Goal: Information Seeking & Learning: Compare options

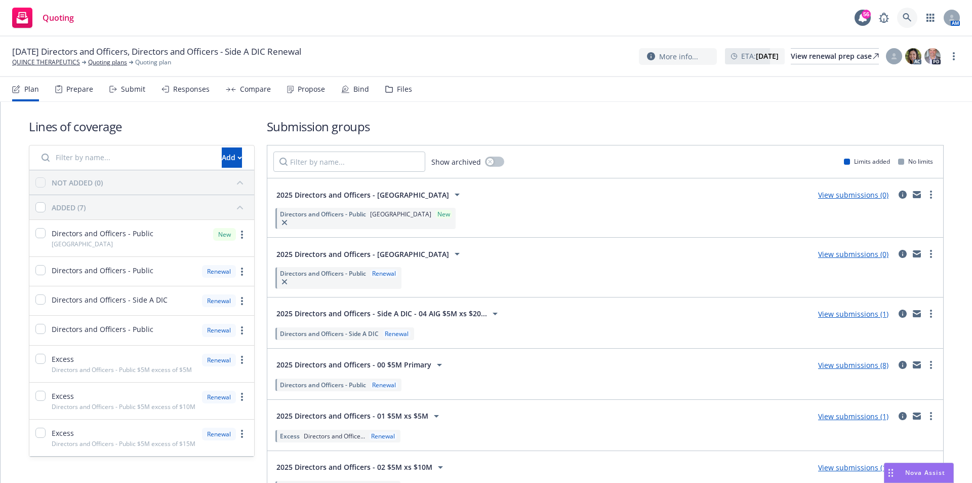
click at [903, 20] on icon at bounding box center [907, 17] width 9 height 9
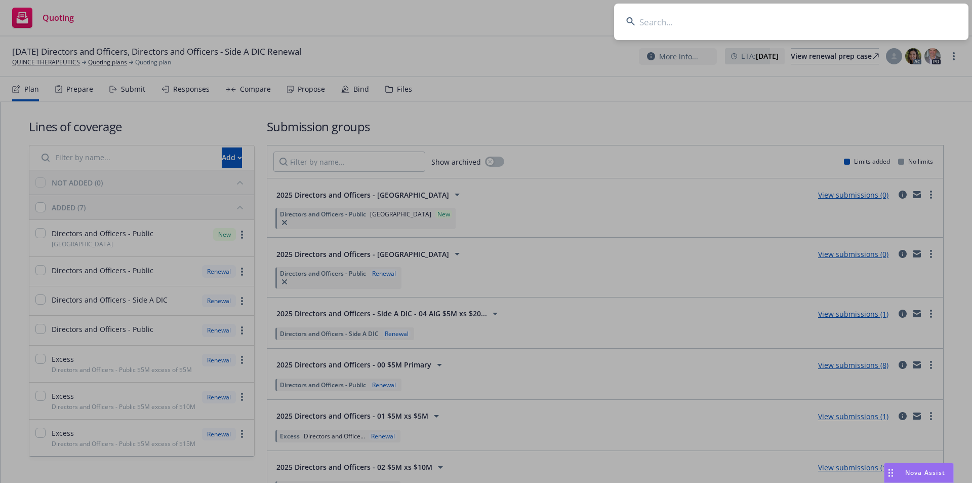
click at [732, 30] on input at bounding box center [791, 22] width 355 height 36
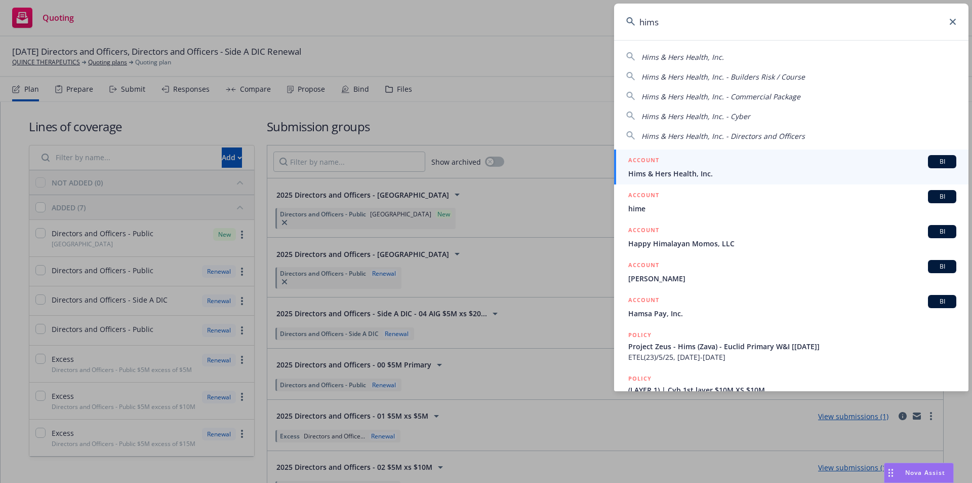
type input "hims"
click at [727, 168] on span "Hims & Hers Health, Inc." at bounding box center [792, 173] width 328 height 11
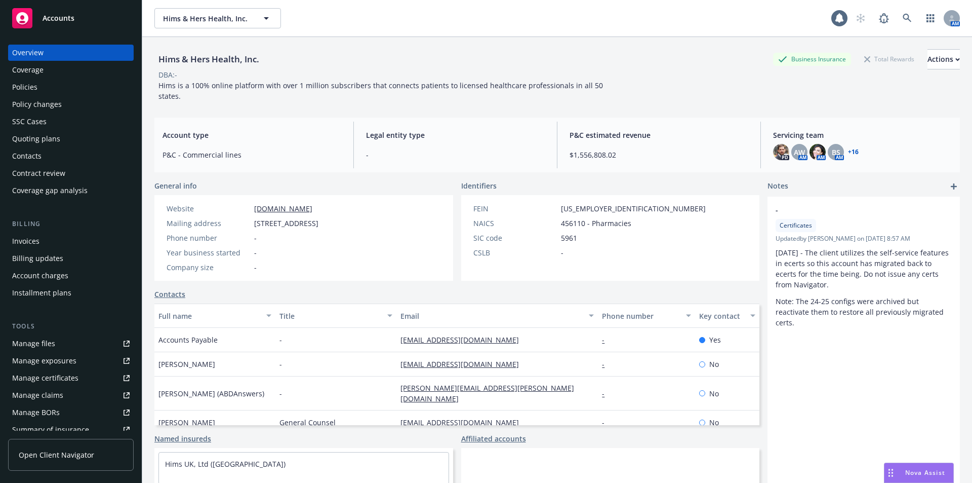
click at [26, 90] on div "Policies" at bounding box center [24, 87] width 25 height 16
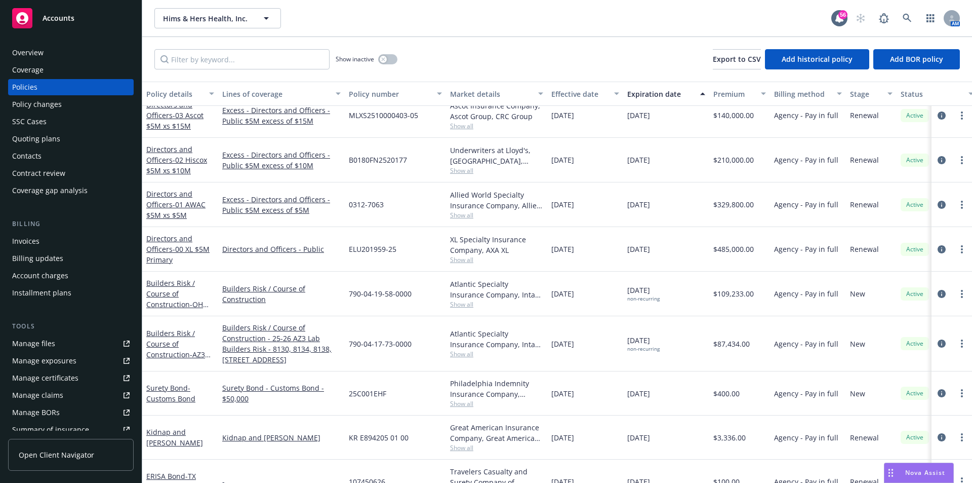
scroll to position [1418, 0]
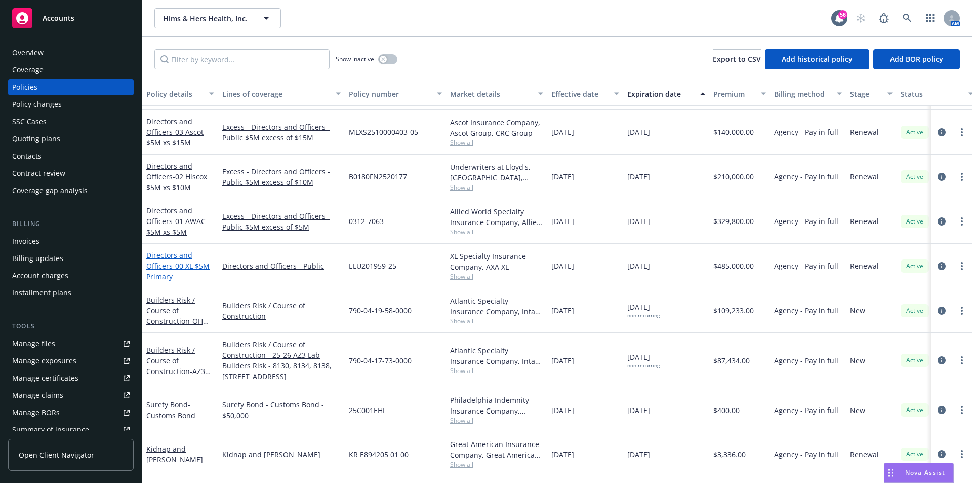
click at [169, 262] on link "Directors and Officers - 00 XL $5M Primary" at bounding box center [177, 265] width 63 height 31
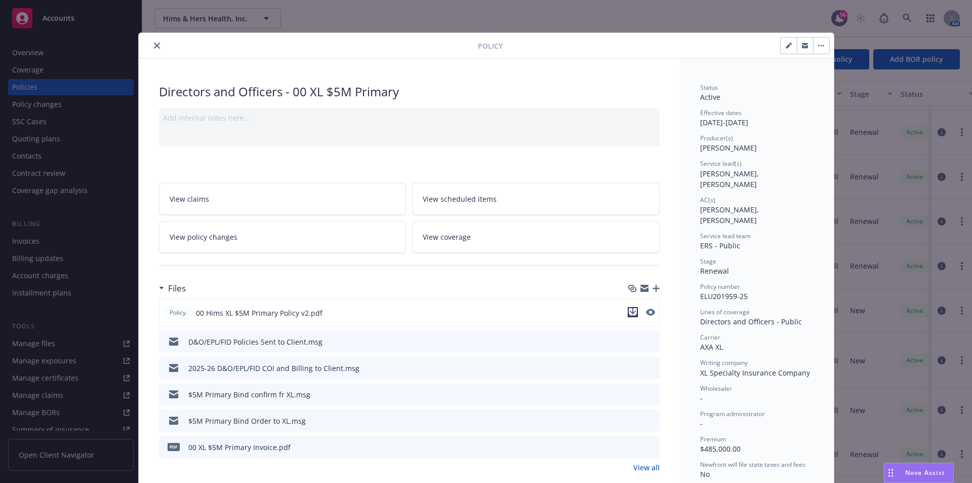
click at [631, 310] on icon "download file" at bounding box center [633, 312] width 8 height 8
click at [154, 46] on icon "close" at bounding box center [157, 46] width 6 height 6
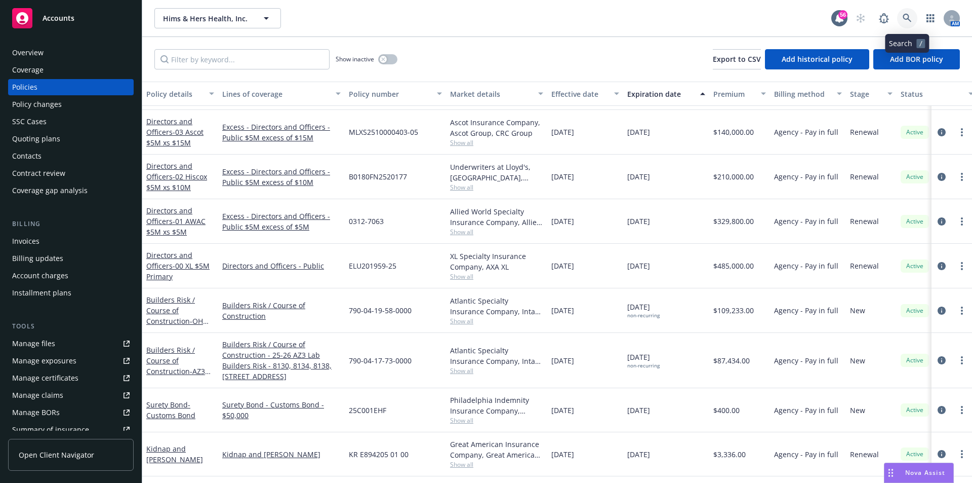
click at [900, 18] on link at bounding box center [907, 18] width 20 height 20
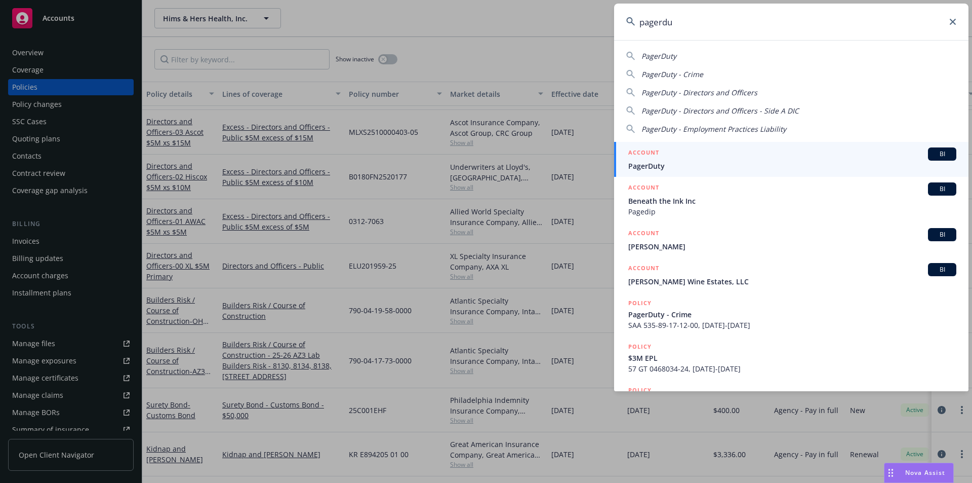
type input "pagerdu"
click at [737, 163] on span "PagerDuty" at bounding box center [792, 166] width 328 height 11
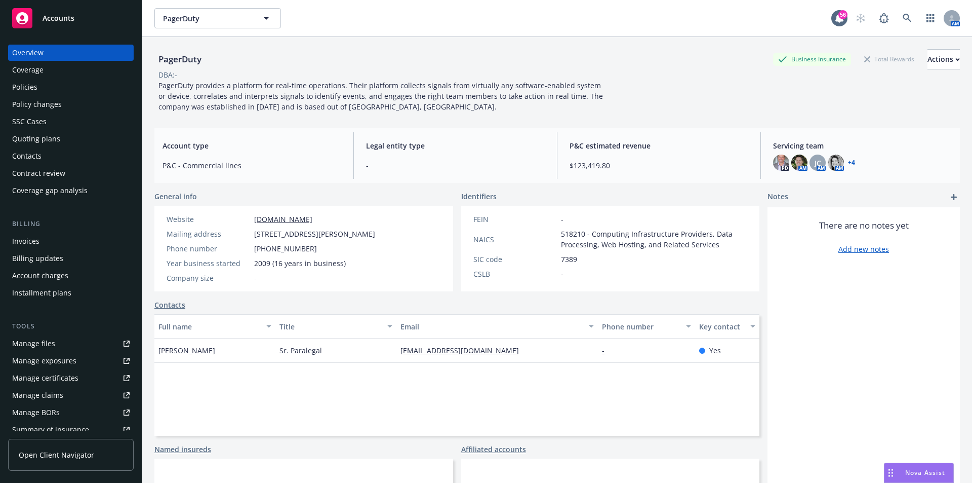
click at [35, 92] on div "Policies" at bounding box center [24, 87] width 25 height 16
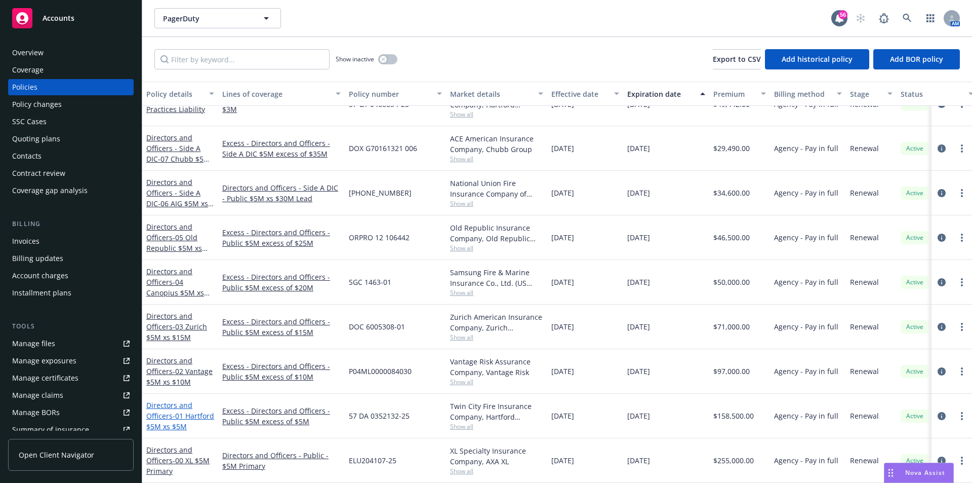
scroll to position [116, 0]
click at [158, 455] on link "Directors and Officers - 00 XL $5M Primary" at bounding box center [177, 460] width 63 height 31
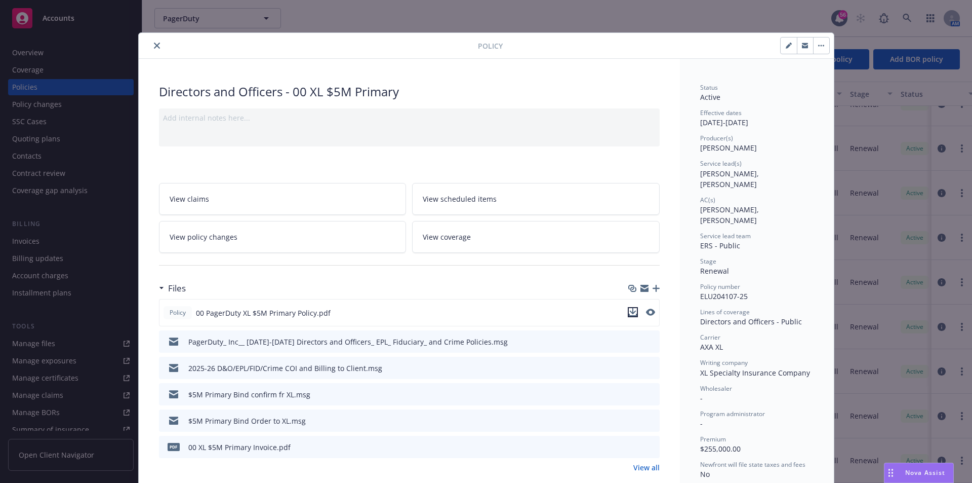
click at [632, 308] on icon "download file" at bounding box center [633, 312] width 8 height 8
click at [154, 47] on icon "close" at bounding box center [157, 46] width 6 height 6
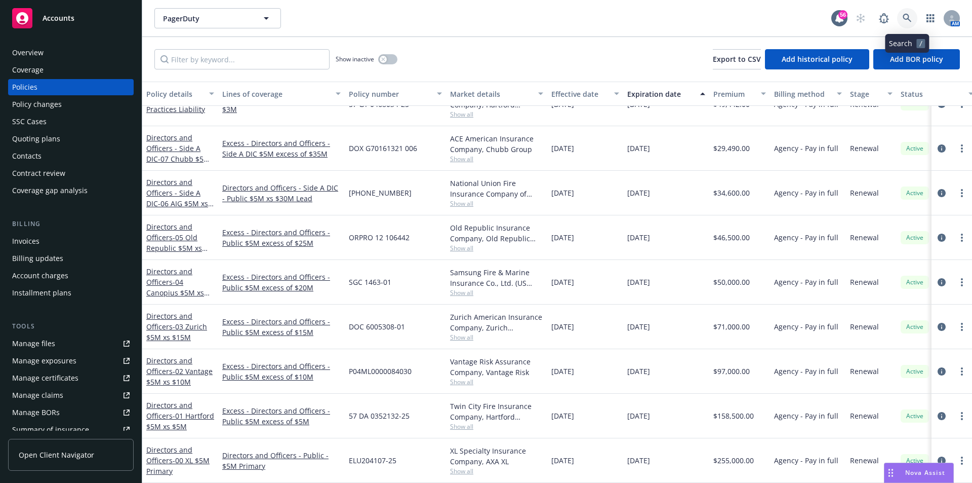
click at [908, 18] on icon at bounding box center [907, 18] width 9 height 9
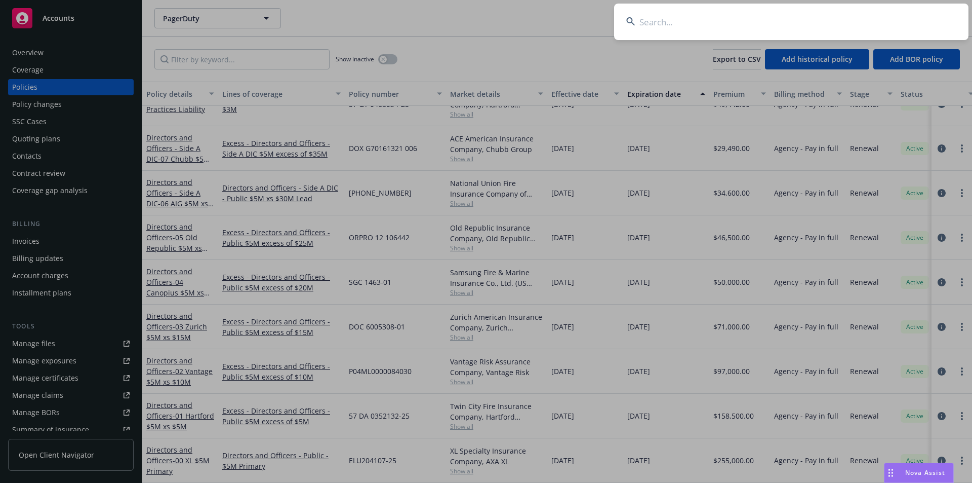
click at [743, 19] on input at bounding box center [791, 22] width 355 height 36
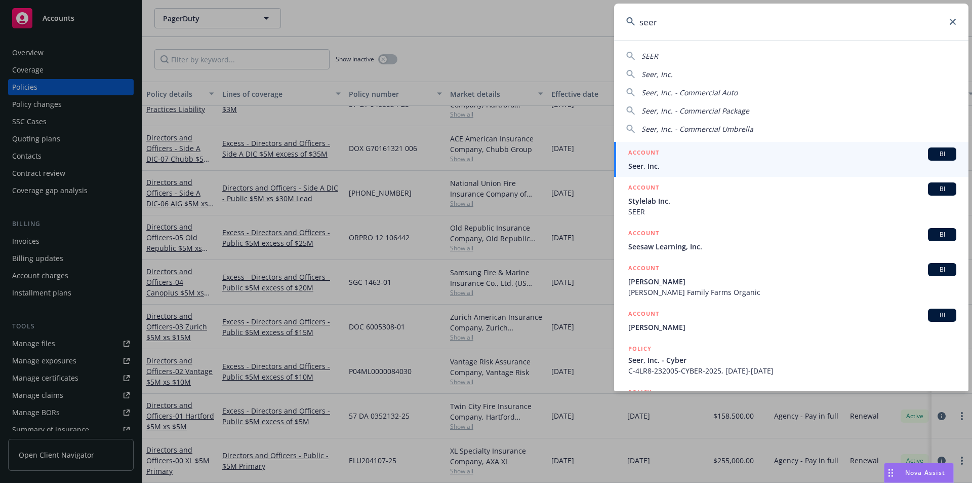
type input "seer"
click at [652, 167] on span "Seer, Inc." at bounding box center [792, 166] width 328 height 11
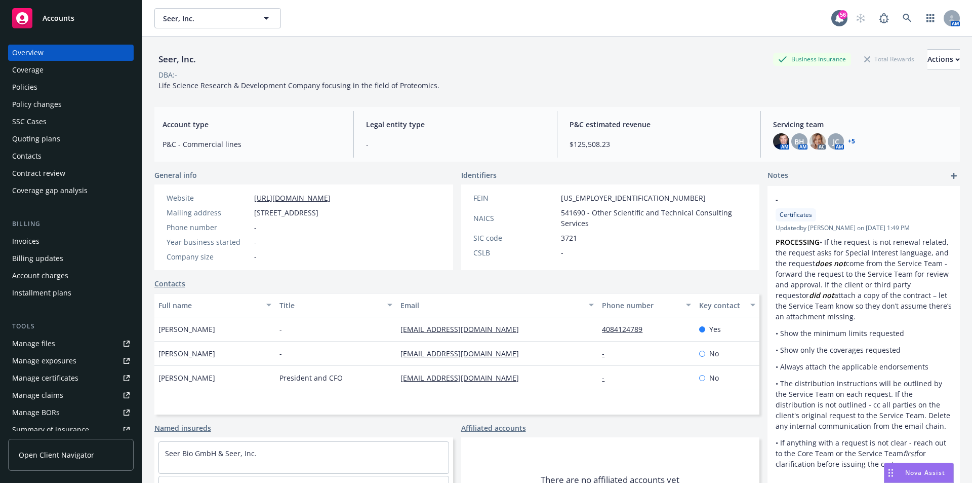
click at [49, 85] on div "Policies" at bounding box center [70, 87] width 117 height 16
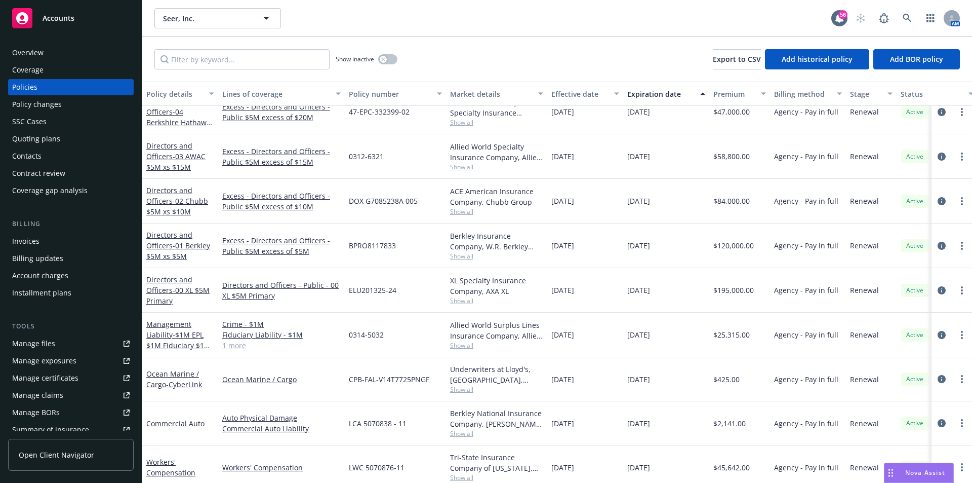
scroll to position [152, 0]
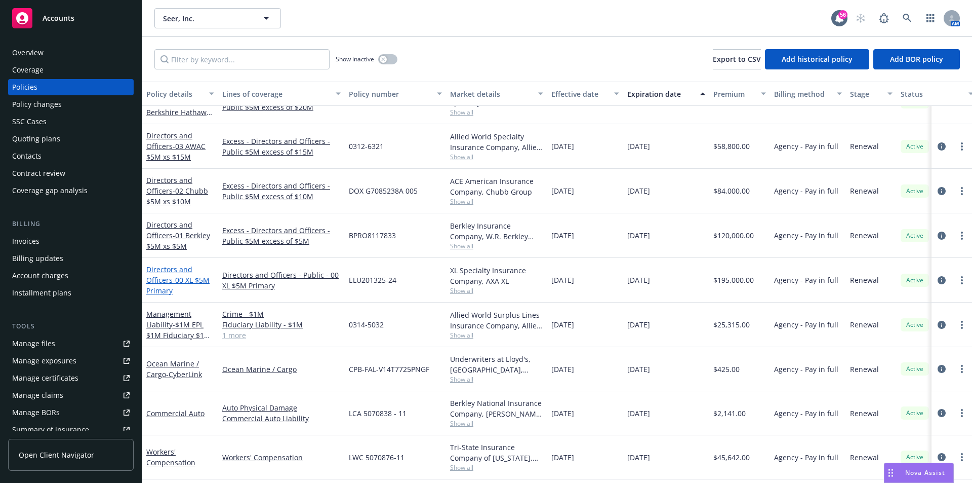
click at [168, 278] on link "Directors and Officers - 00 XL $5M Primary" at bounding box center [177, 279] width 63 height 31
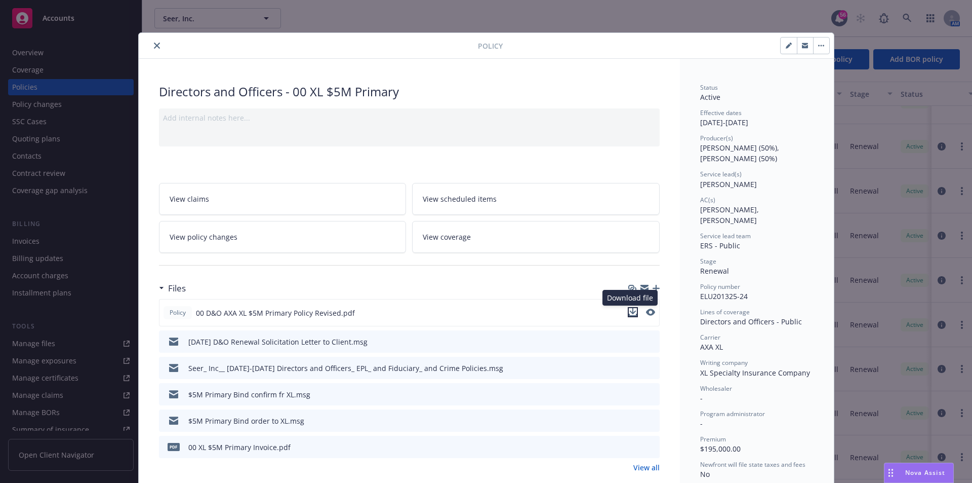
click at [630, 311] on icon "download file" at bounding box center [633, 312] width 8 height 8
click at [154, 48] on icon "close" at bounding box center [157, 46] width 6 height 6
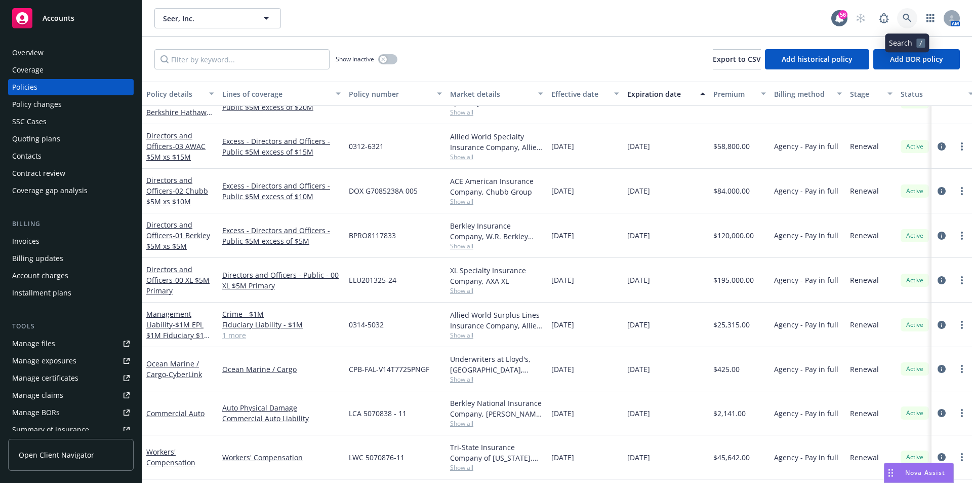
click at [907, 17] on icon at bounding box center [907, 18] width 9 height 9
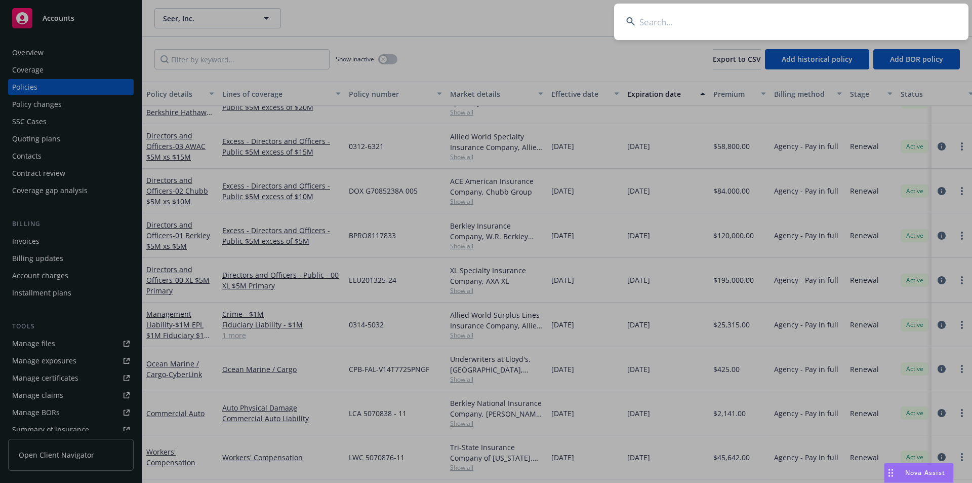
click at [666, 21] on input at bounding box center [791, 22] width 355 height 36
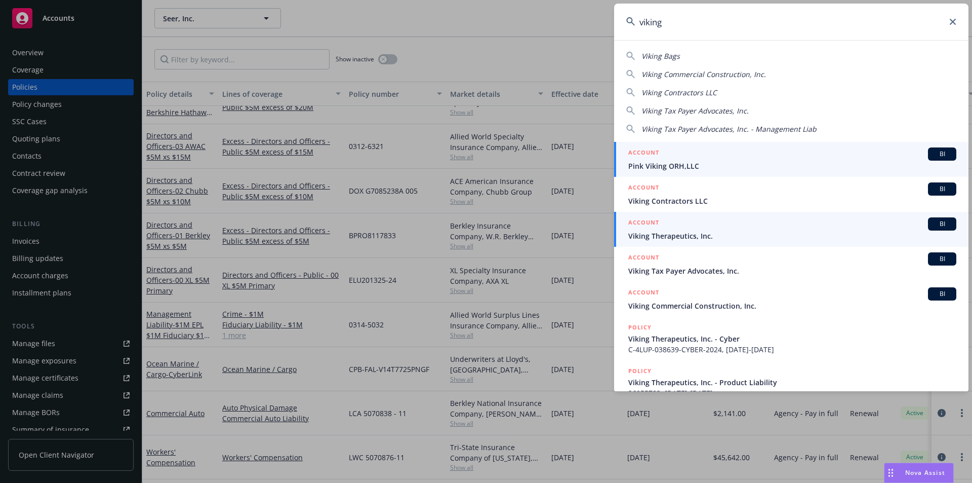
type input "viking"
click at [686, 236] on span "Viking Therapeutics, Inc." at bounding box center [792, 235] width 328 height 11
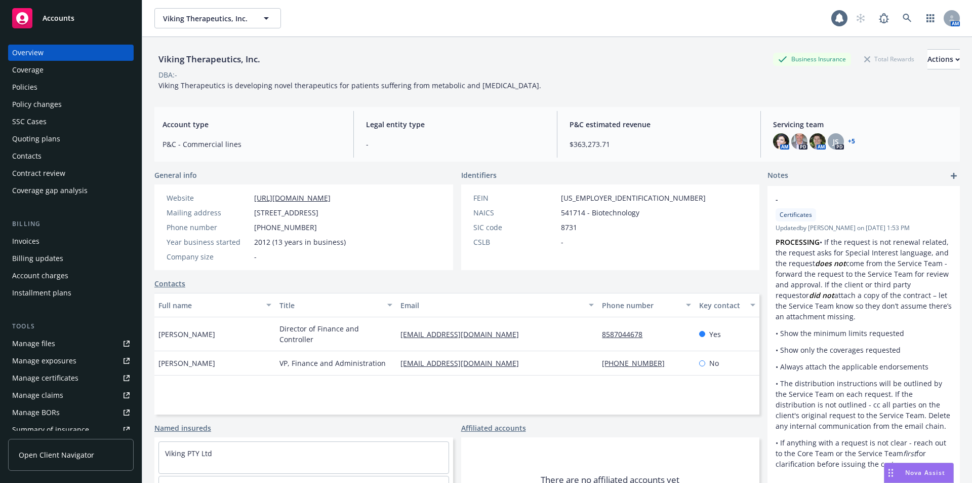
click at [33, 86] on div "Policies" at bounding box center [24, 87] width 25 height 16
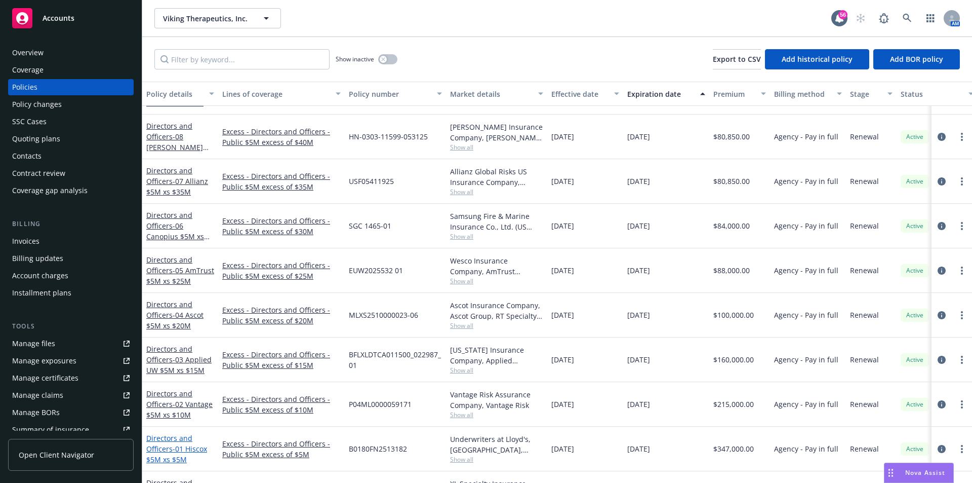
scroll to position [765, 0]
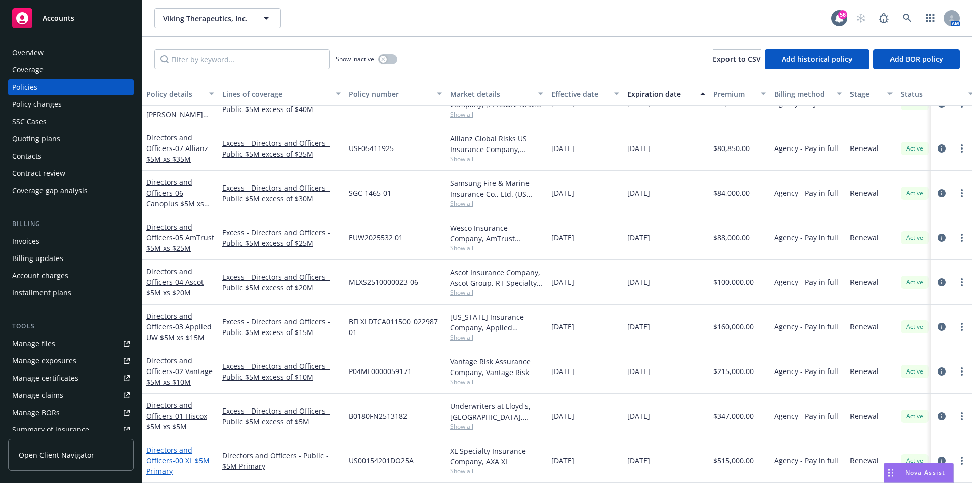
click at [169, 448] on link "Directors and Officers - 00 XL $5M Primary" at bounding box center [177, 460] width 63 height 31
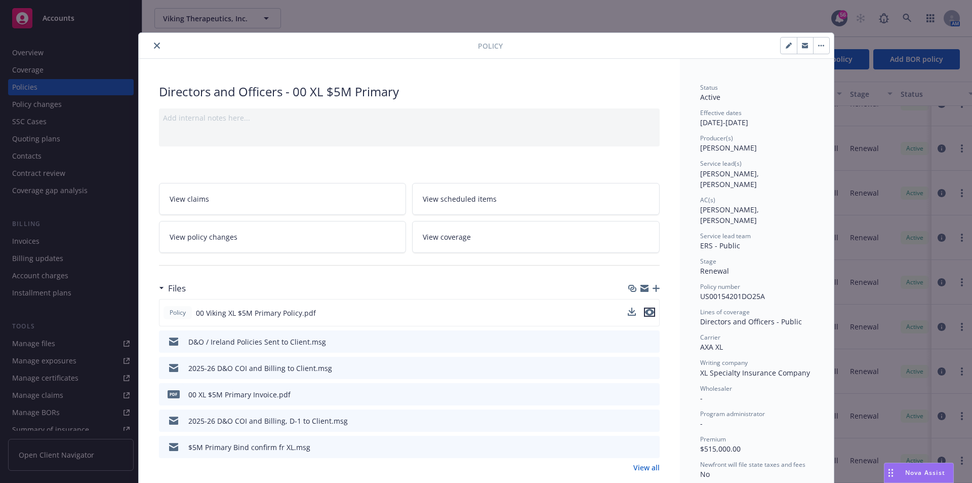
click at [648, 313] on icon "preview file" at bounding box center [649, 311] width 9 height 7
click at [151, 48] on button "close" at bounding box center [157, 46] width 12 height 12
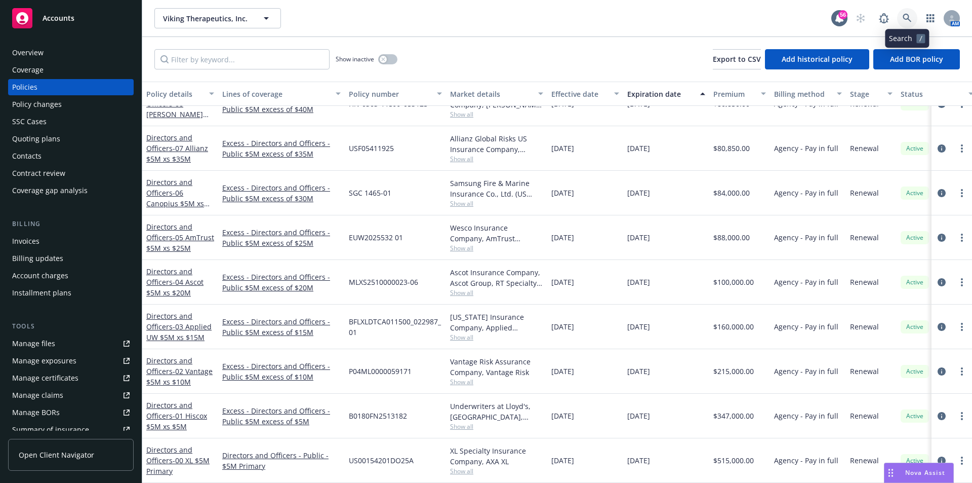
click at [901, 14] on link at bounding box center [907, 18] width 20 height 20
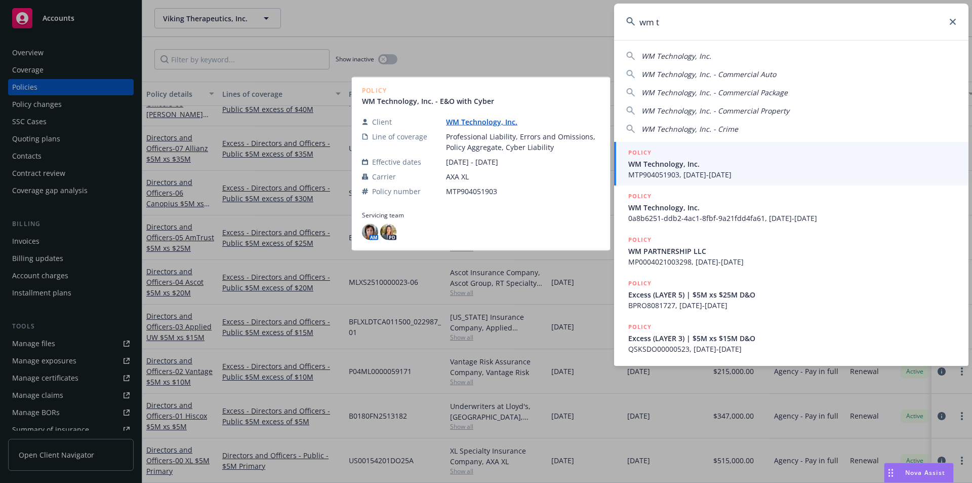
type input "wm t"
click at [701, 180] on link "POLICY WM Technology, Inc. MTP904051903, 04/01/2023-05/01/2024" at bounding box center [791, 164] width 355 height 44
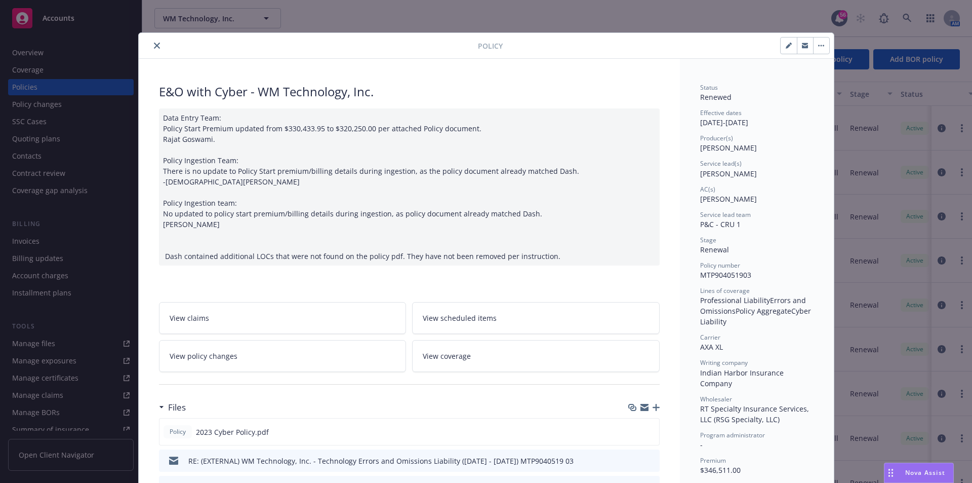
click at [154, 44] on icon "close" at bounding box center [157, 46] width 6 height 6
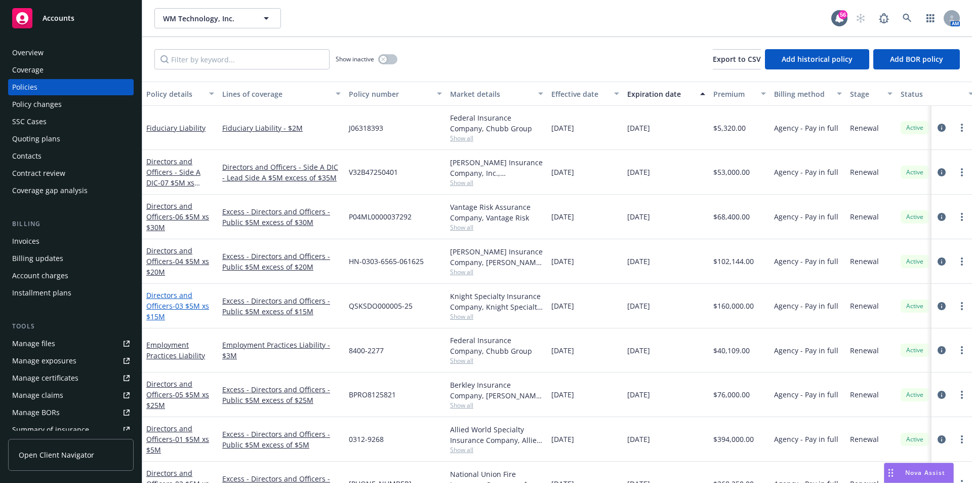
scroll to position [278, 0]
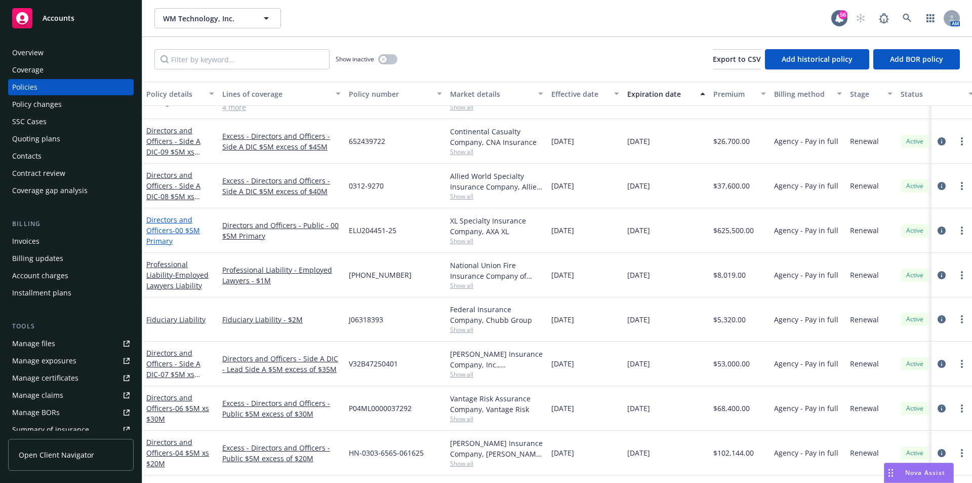
click at [177, 227] on span "- 00 $5M Primary" at bounding box center [173, 235] width 54 height 20
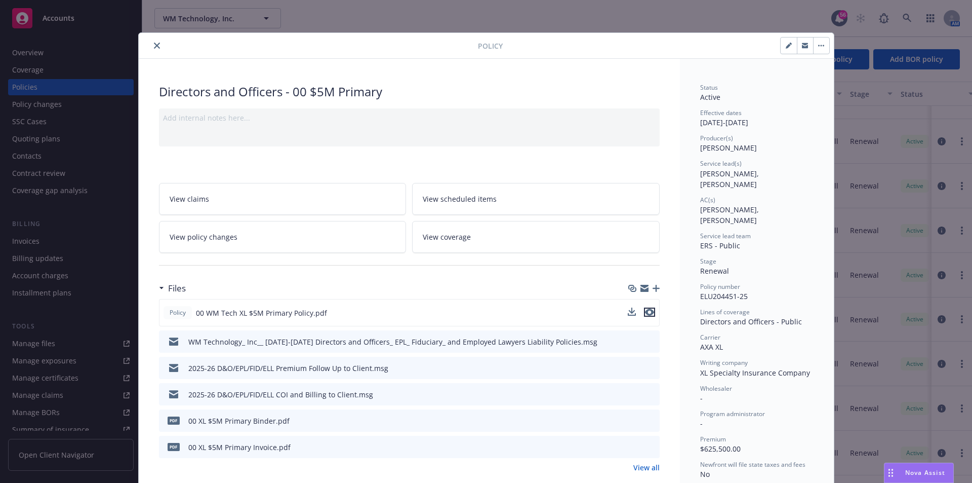
click at [647, 312] on icon "preview file" at bounding box center [649, 311] width 9 height 7
drag, startPoint x: 153, startPoint y: 45, endPoint x: 172, endPoint y: 50, distance: 19.5
click at [154, 45] on icon "close" at bounding box center [157, 46] width 6 height 6
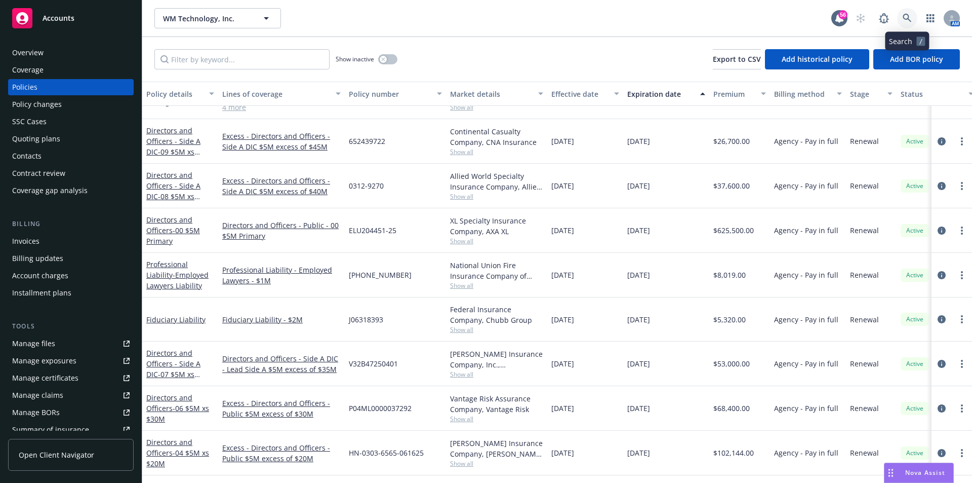
click at [907, 23] on link at bounding box center [907, 18] width 20 height 20
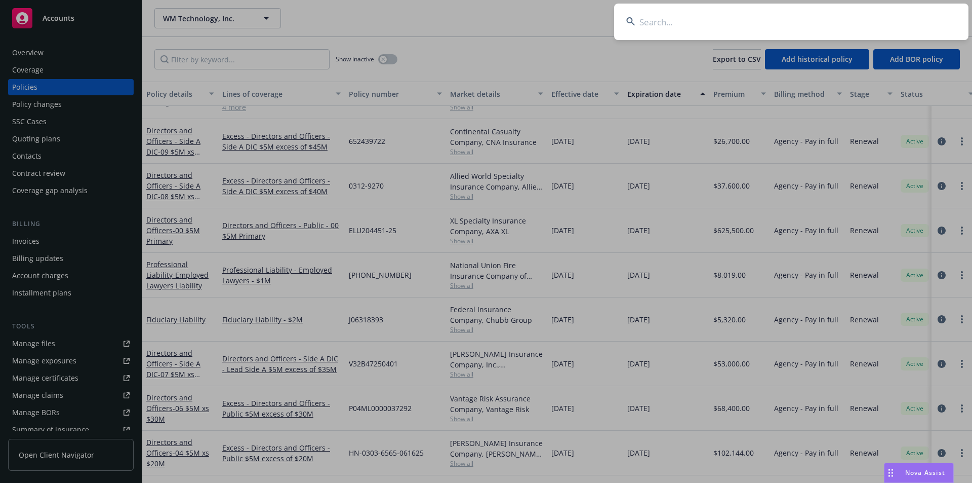
click at [715, 18] on input at bounding box center [791, 22] width 355 height 36
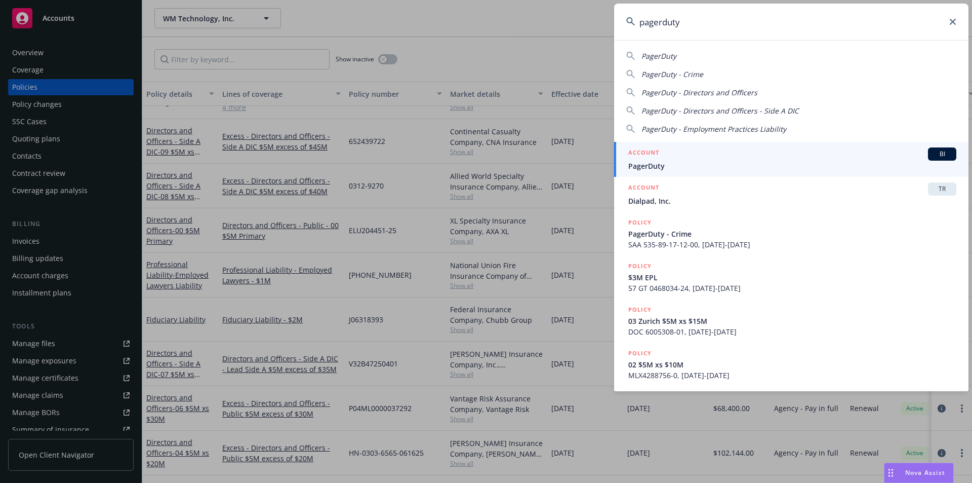
type input "pagerduty"
click at [650, 167] on span "PagerDuty" at bounding box center [792, 166] width 328 height 11
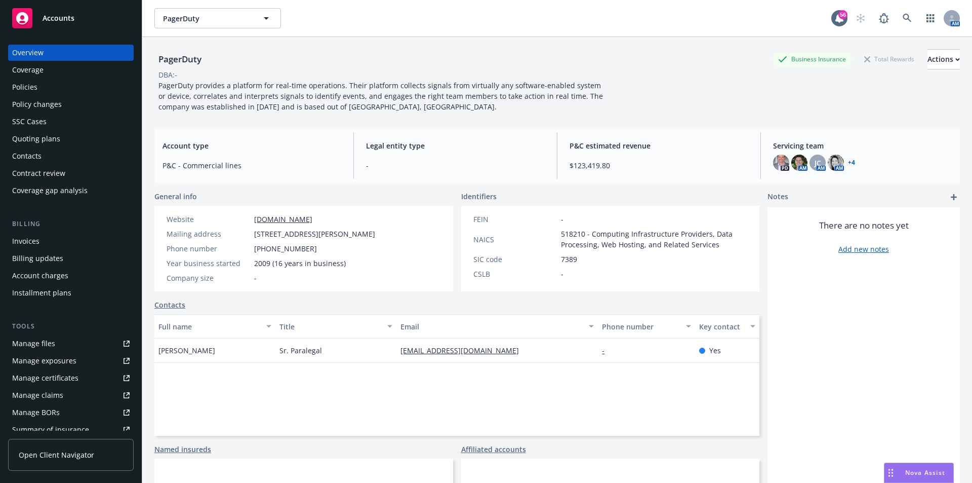
click at [26, 87] on div "Policies" at bounding box center [24, 87] width 25 height 16
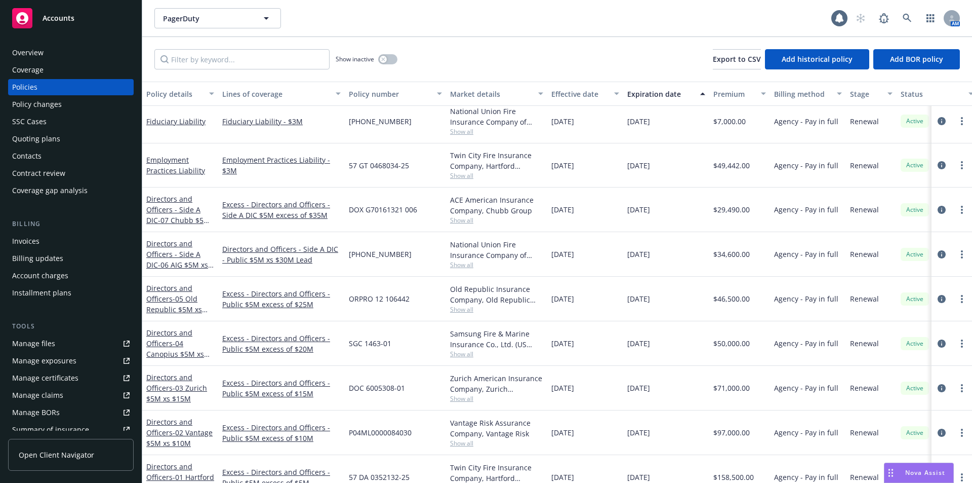
scroll to position [116, 0]
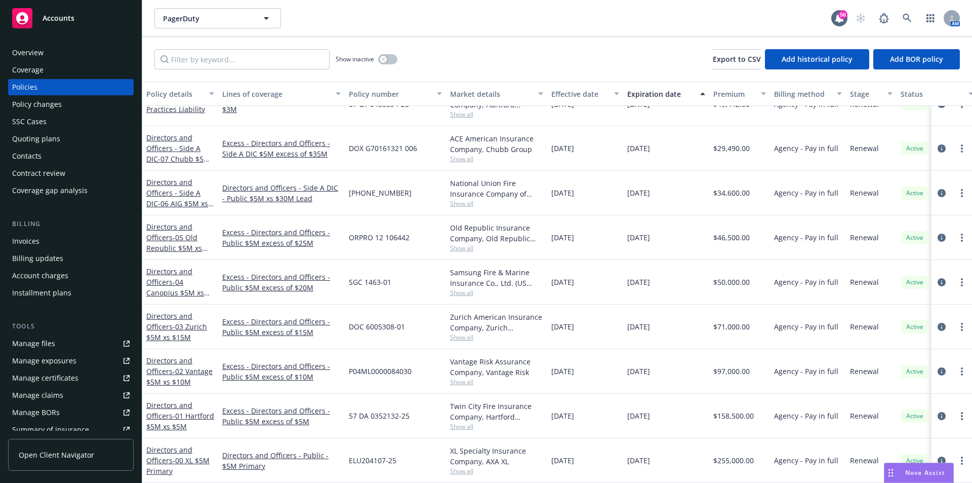
click at [169, 447] on div "Directors and Officers - 00 XL $5M Primary" at bounding box center [180, 460] width 68 height 32
click at [161, 456] on link "Directors and Officers - 00 XL $5M Primary" at bounding box center [177, 460] width 63 height 31
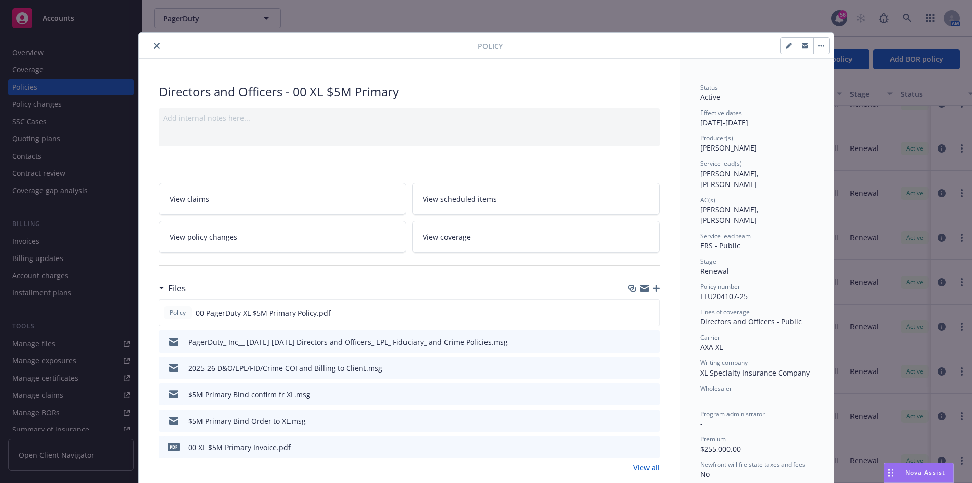
scroll to position [30, 0]
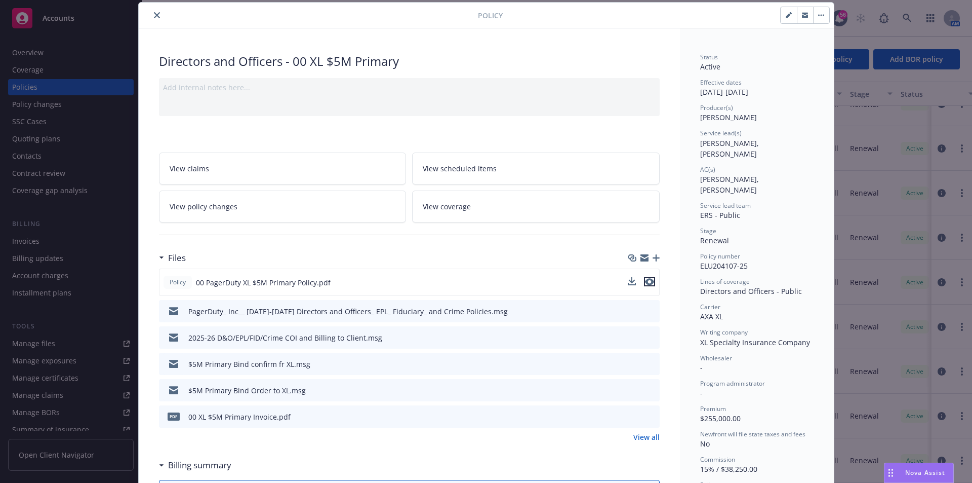
click at [648, 282] on icon "preview file" at bounding box center [649, 281] width 9 height 7
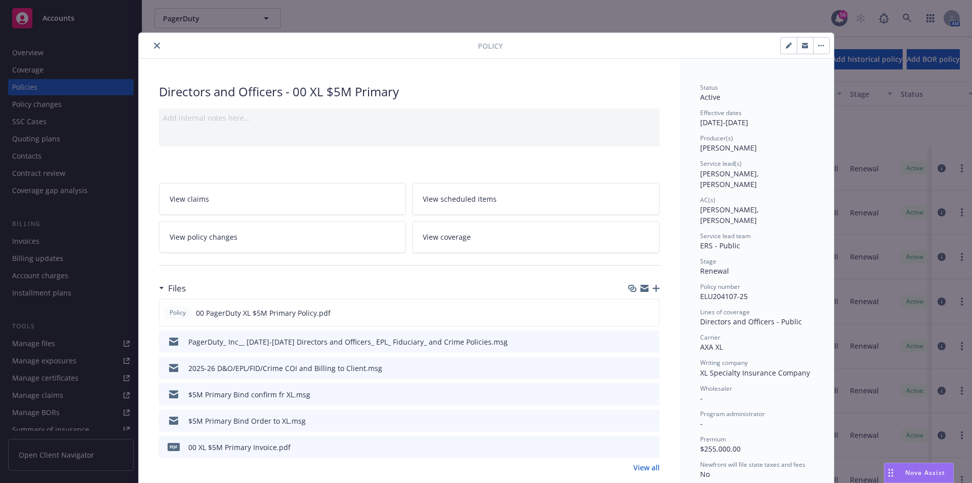
scroll to position [30, 0]
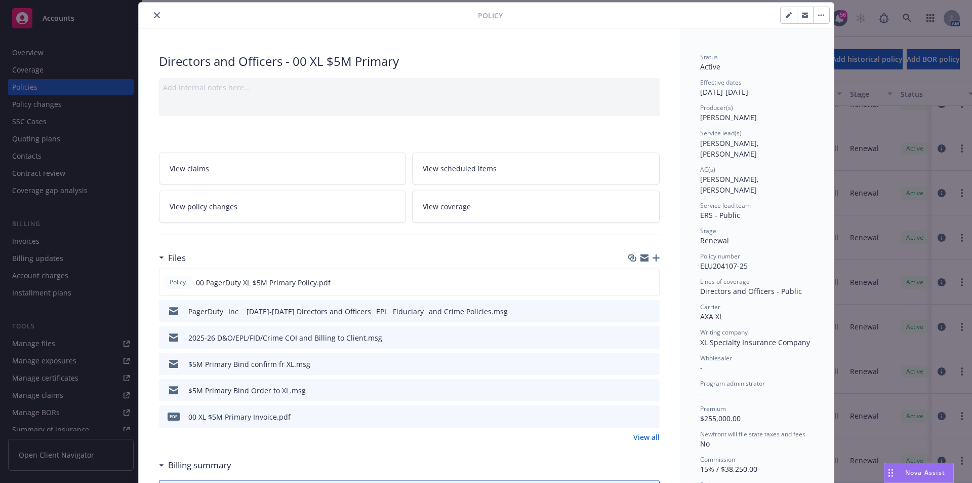
click at [154, 16] on icon "close" at bounding box center [157, 15] width 6 height 6
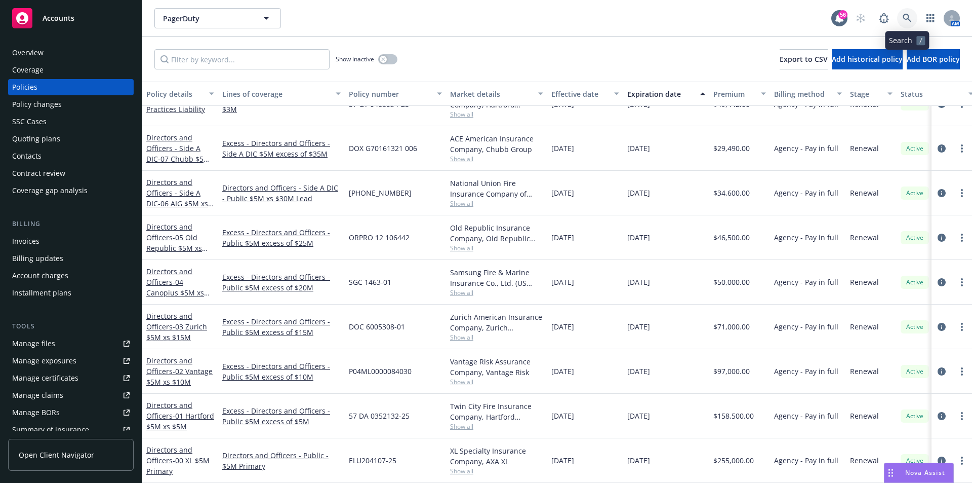
click at [906, 17] on icon at bounding box center [907, 18] width 9 height 9
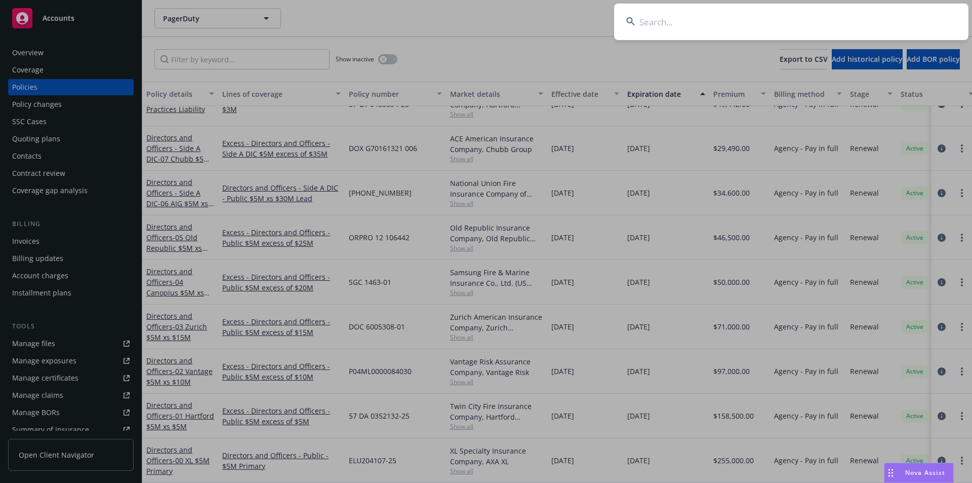
click at [699, 31] on input at bounding box center [791, 22] width 355 height 36
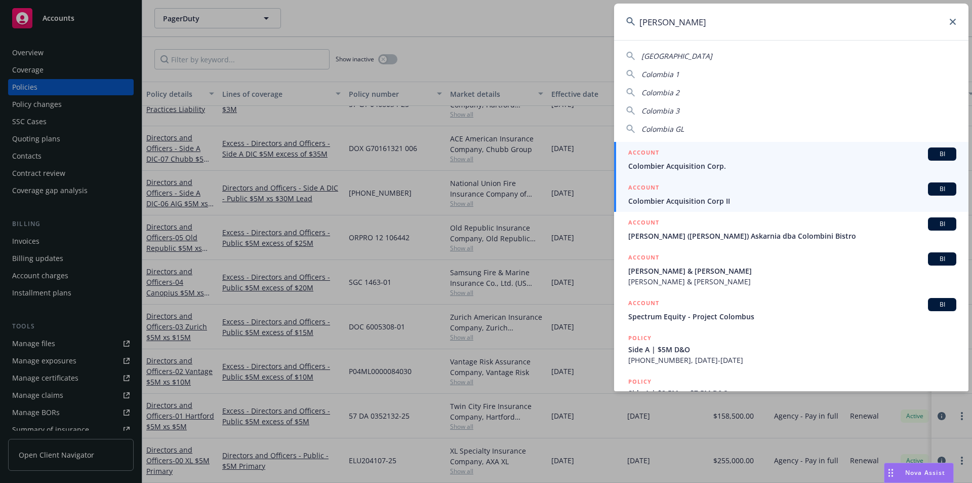
type input "colombi"
click at [742, 202] on span "Colombier Acquisition Corp II" at bounding box center [792, 200] width 328 height 11
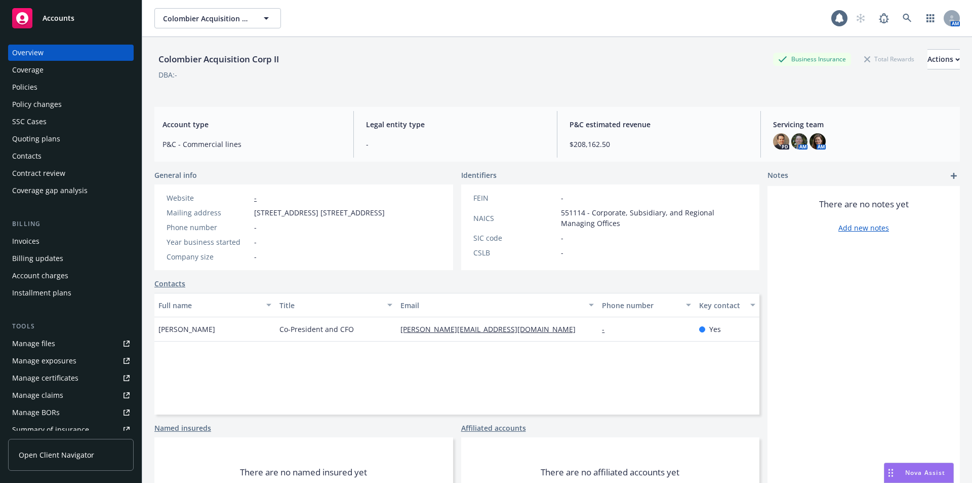
click at [28, 82] on div "Policies" at bounding box center [24, 87] width 25 height 16
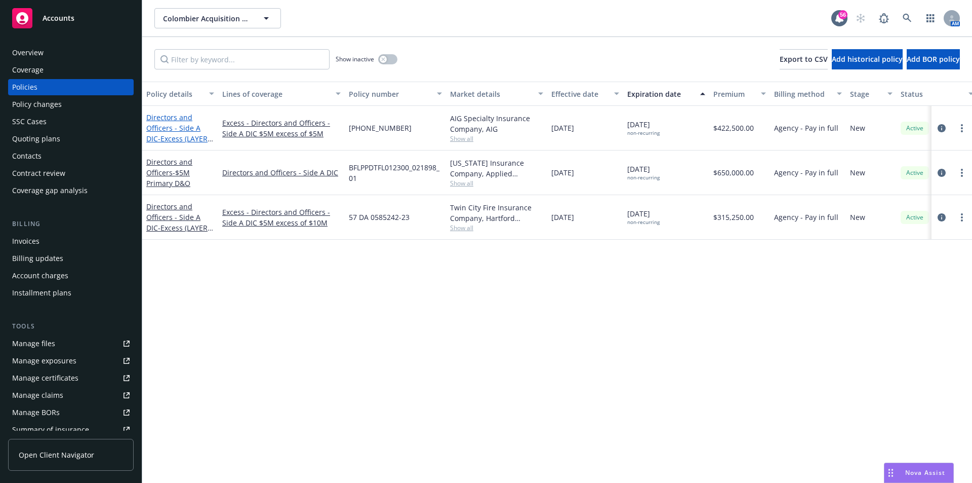
click at [187, 137] on span "- Excess (LAYER 1) | $5M xs $5M D&O" at bounding box center [179, 149] width 67 height 31
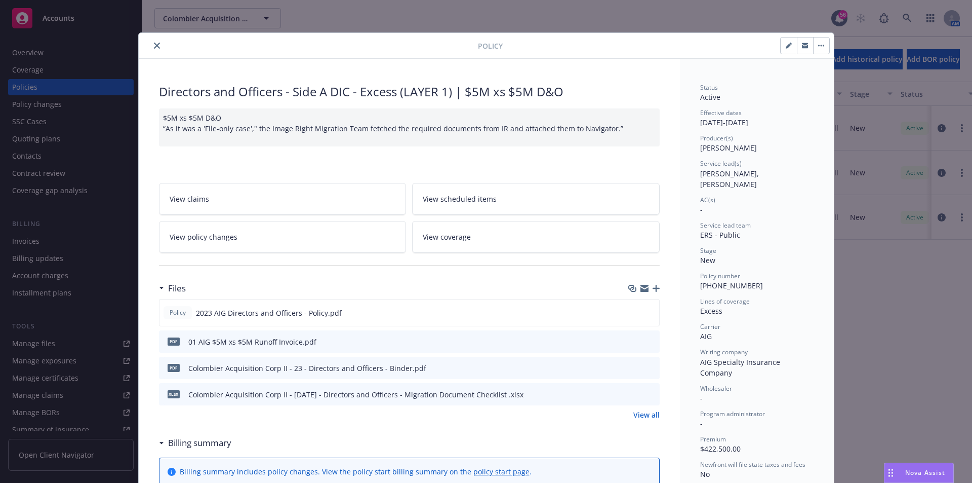
click at [151, 43] on button "close" at bounding box center [157, 46] width 12 height 12
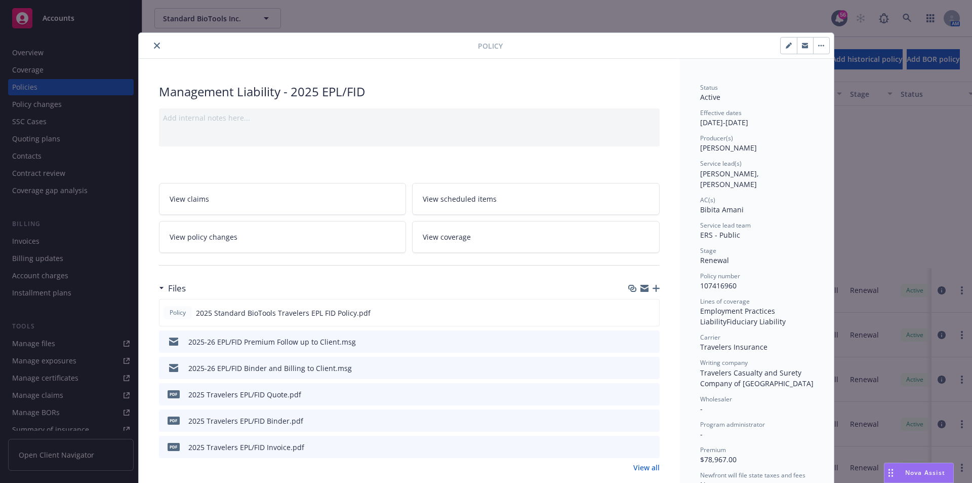
scroll to position [203, 0]
click at [154, 45] on icon "close" at bounding box center [157, 46] width 6 height 6
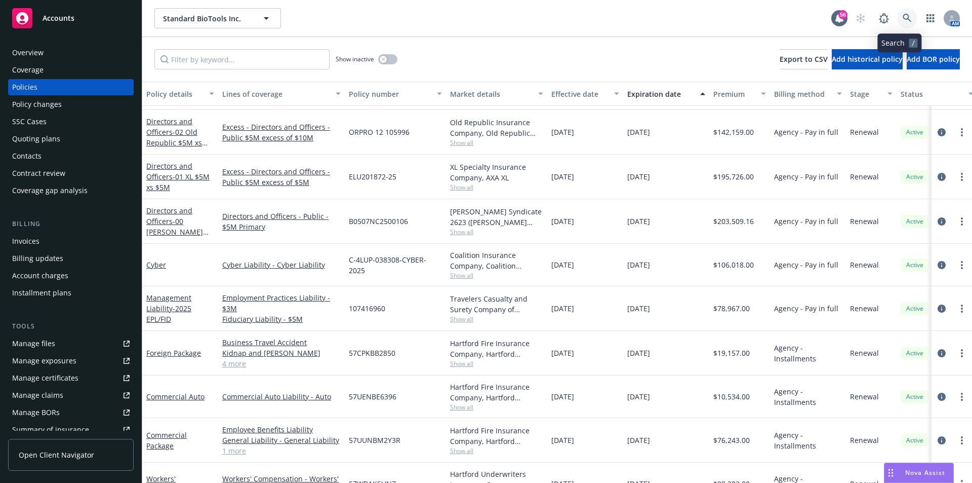
click at [903, 18] on icon at bounding box center [907, 18] width 9 height 9
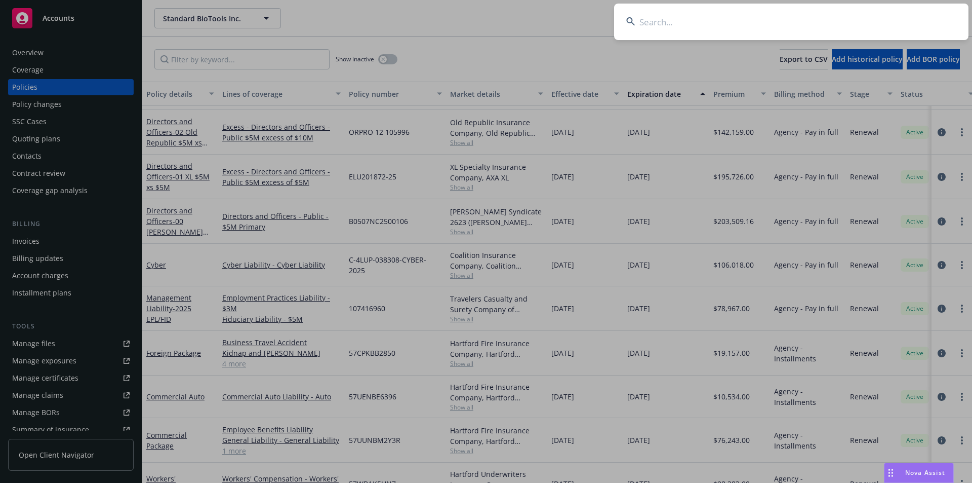
click at [652, 26] on input at bounding box center [791, 22] width 355 height 36
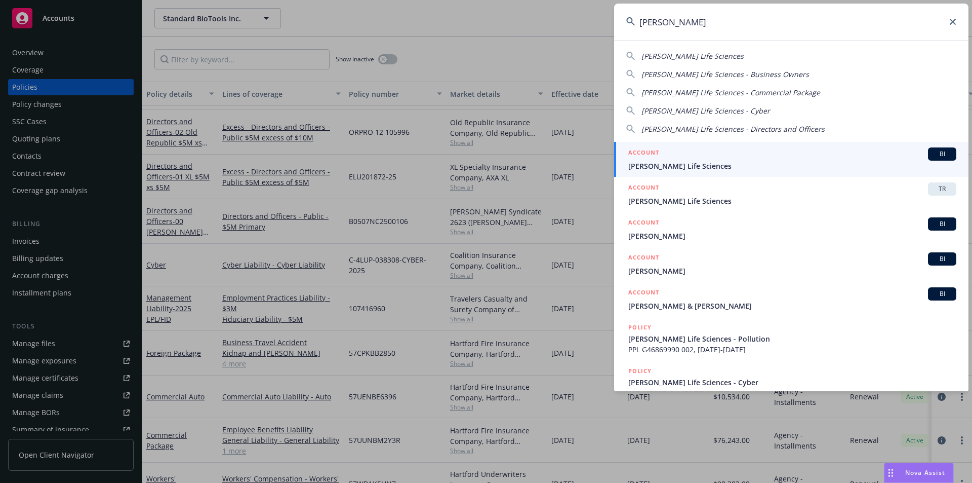
type input "kezar"
click at [661, 164] on span "Kezar Life Sciences" at bounding box center [792, 166] width 328 height 11
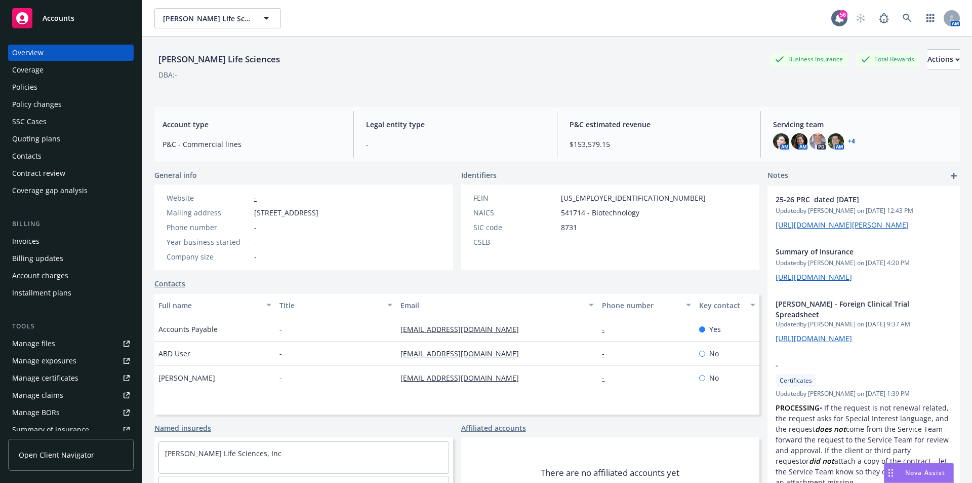
click at [23, 90] on div "Policies" at bounding box center [24, 87] width 25 height 16
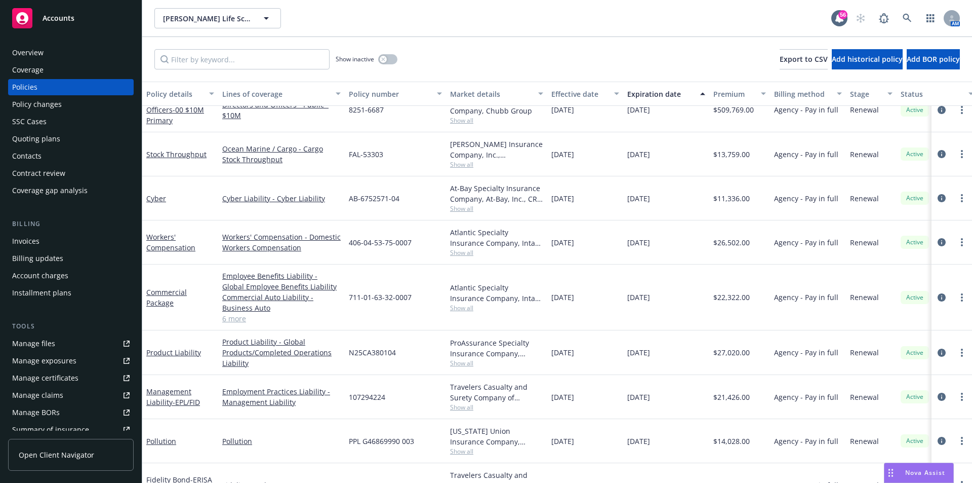
scroll to position [1022, 0]
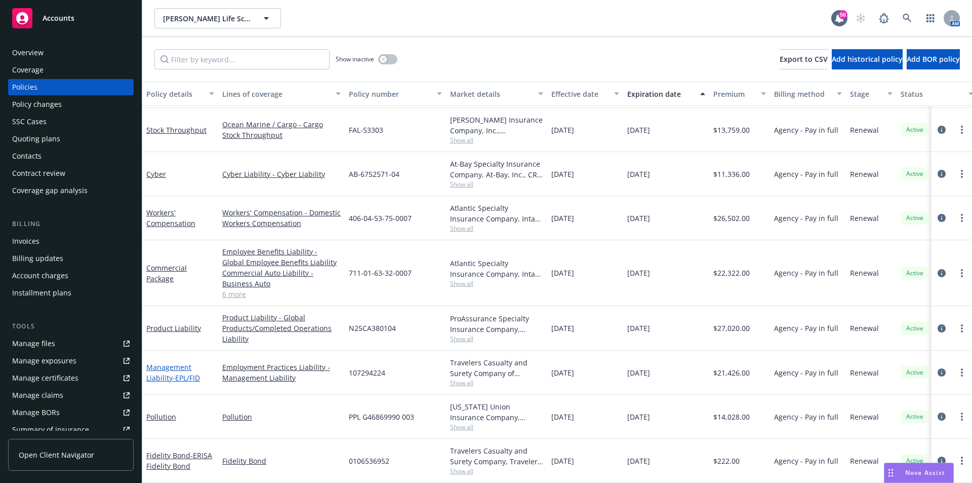
click at [162, 366] on link "Management Liability - EPL/FID" at bounding box center [173, 372] width 54 height 20
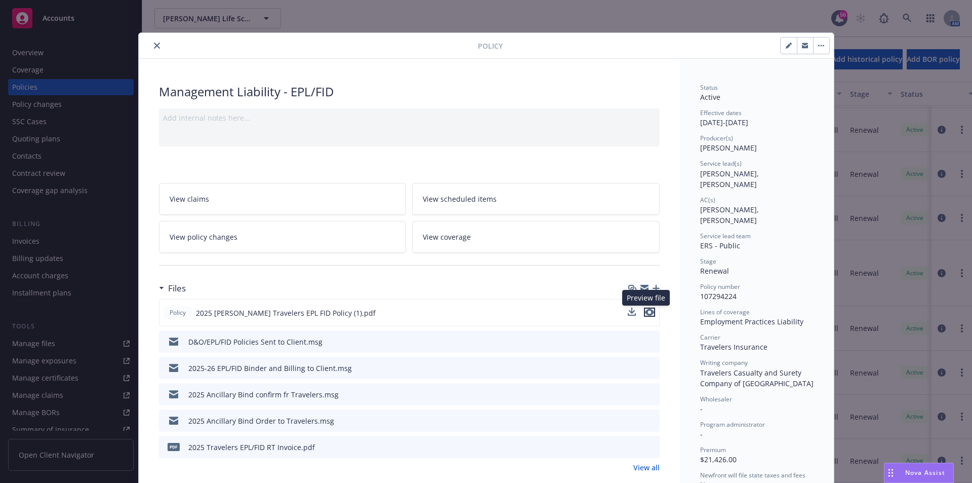
click at [646, 311] on icon "preview file" at bounding box center [649, 311] width 9 height 7
drag, startPoint x: 154, startPoint y: 46, endPoint x: 180, endPoint y: 45, distance: 26.4
click at [154, 46] on icon "close" at bounding box center [157, 46] width 6 height 6
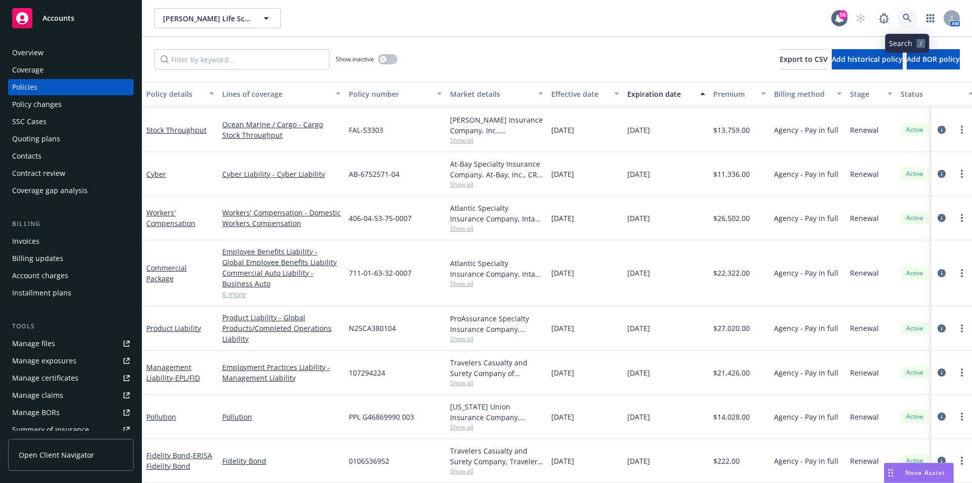
click at [908, 21] on icon at bounding box center [907, 18] width 9 height 9
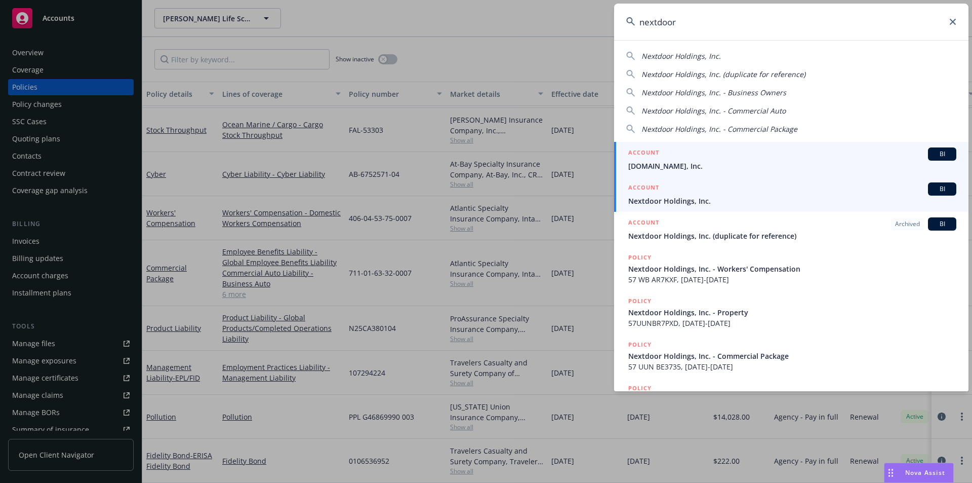
type input "nextdoor"
click at [729, 204] on span "Nextdoor Holdings, Inc." at bounding box center [792, 200] width 328 height 11
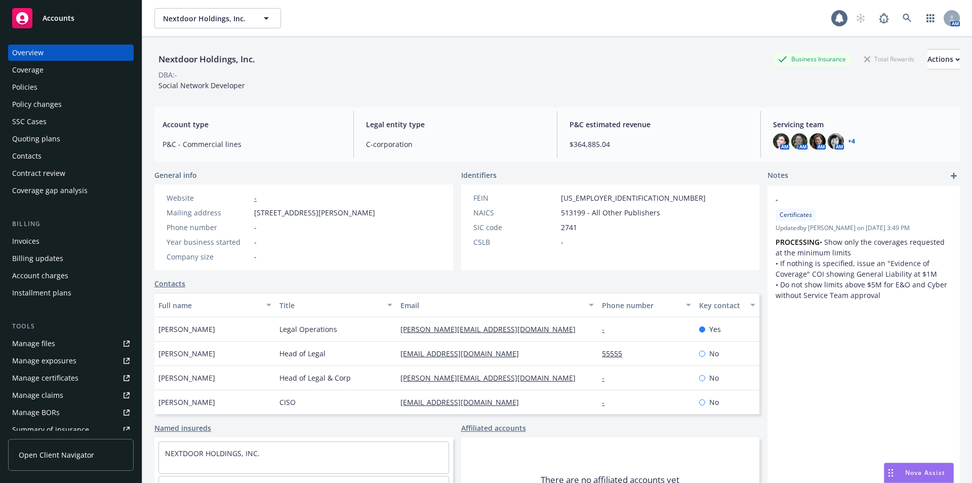
click at [19, 87] on div "Policies" at bounding box center [24, 87] width 25 height 16
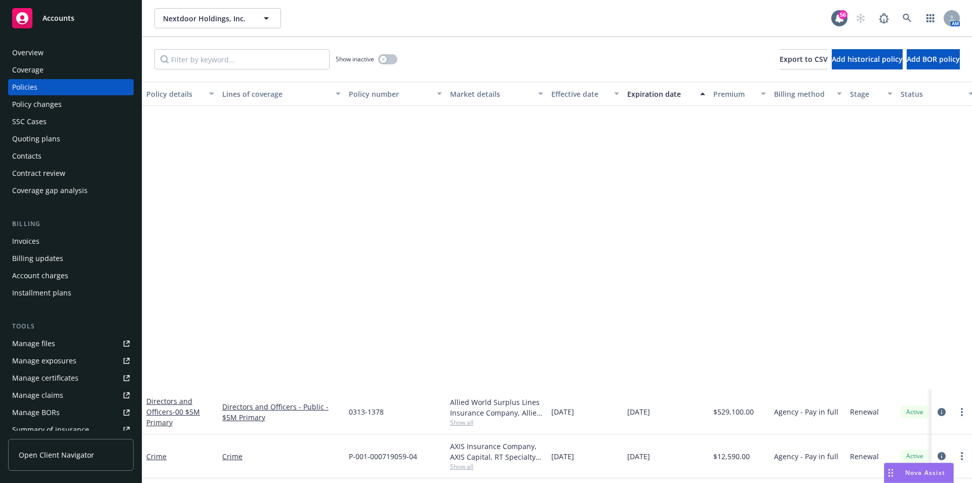
scroll to position [355, 0]
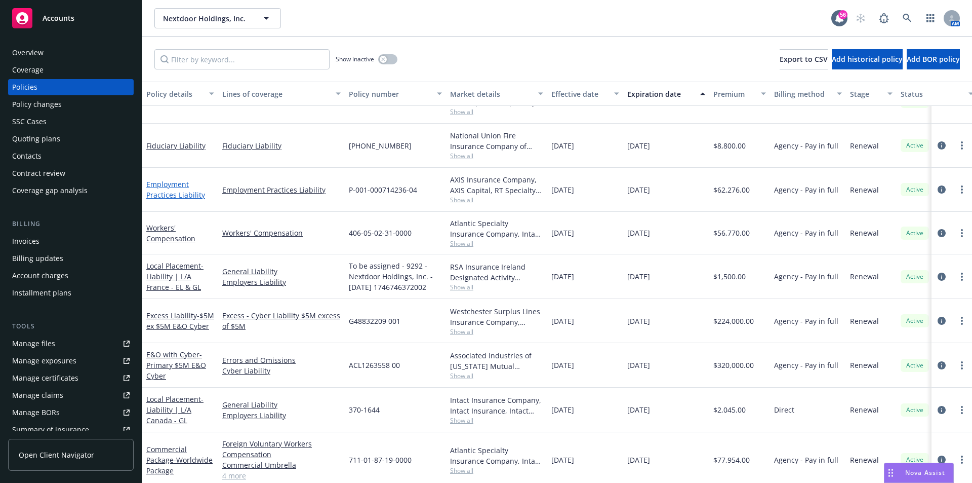
click at [169, 195] on link "Employment Practices Liability" at bounding box center [175, 189] width 59 height 20
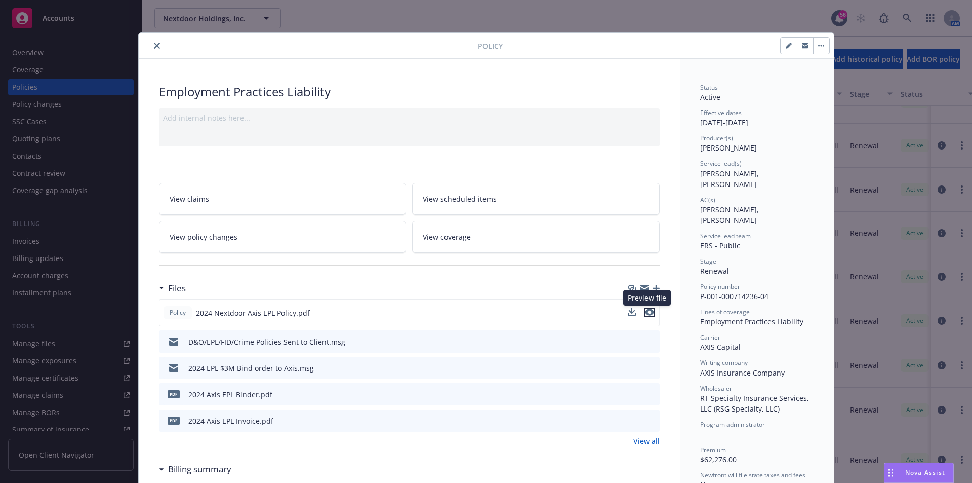
click at [647, 312] on icon "preview file" at bounding box center [649, 311] width 9 height 7
click at [154, 45] on icon "close" at bounding box center [157, 46] width 6 height 6
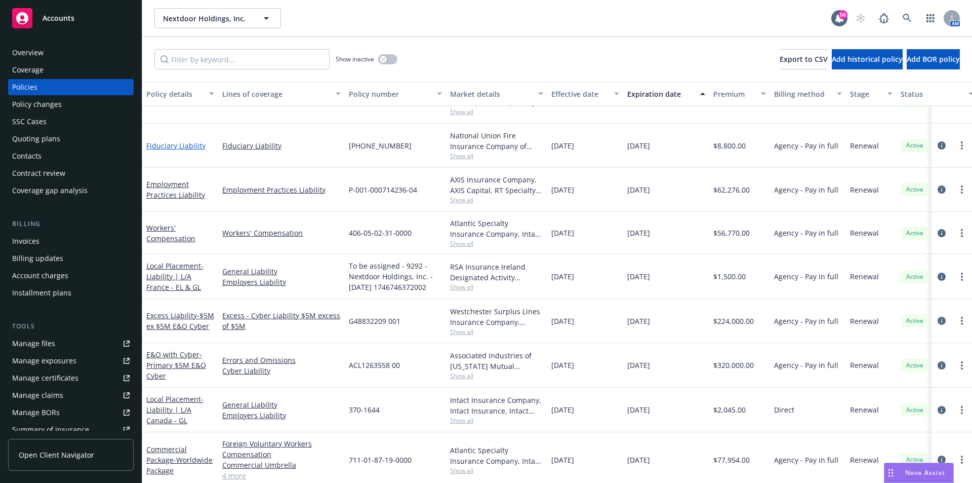
click at [168, 148] on link "Fiduciary Liability" at bounding box center [175, 146] width 59 height 10
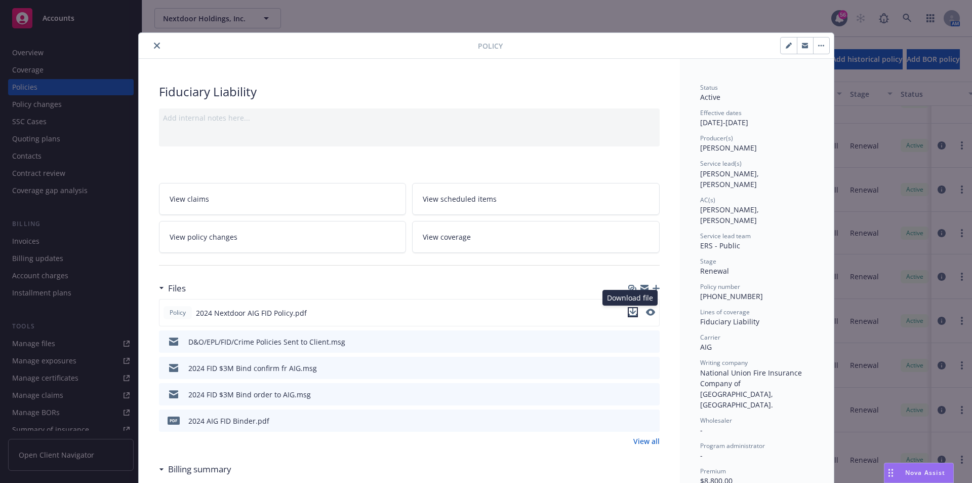
click at [630, 311] on icon "download file" at bounding box center [633, 312] width 8 height 8
click at [156, 46] on button "close" at bounding box center [157, 46] width 12 height 12
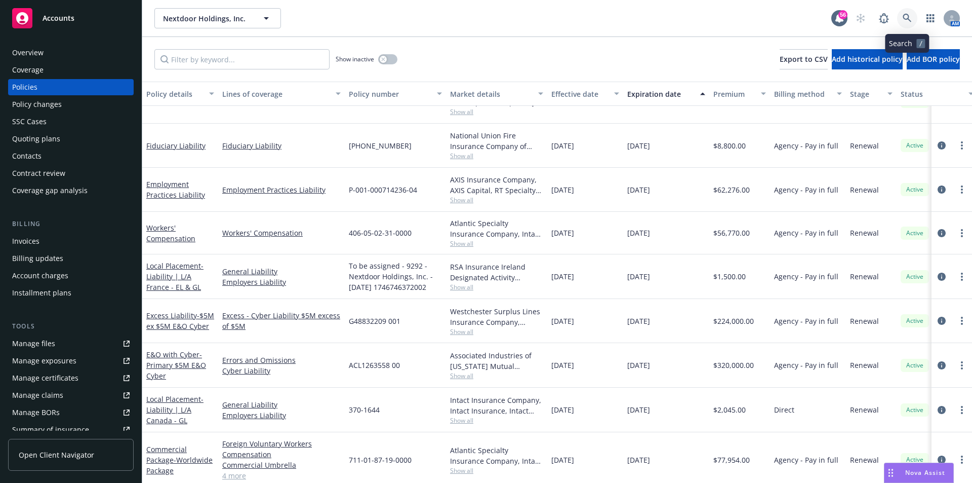
click at [907, 21] on icon at bounding box center [907, 18] width 9 height 9
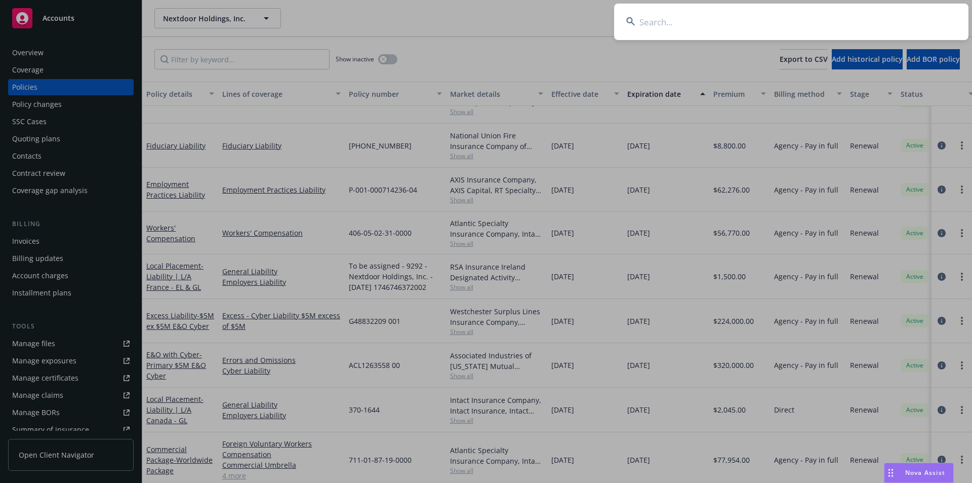
click at [733, 23] on input at bounding box center [791, 22] width 355 height 36
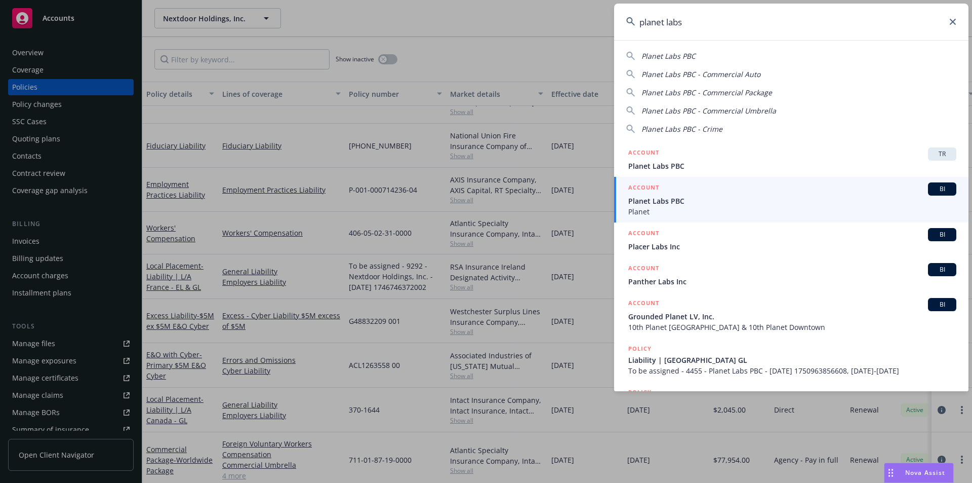
type input "planet labs"
click at [715, 203] on span "Planet Labs PBC" at bounding box center [792, 200] width 328 height 11
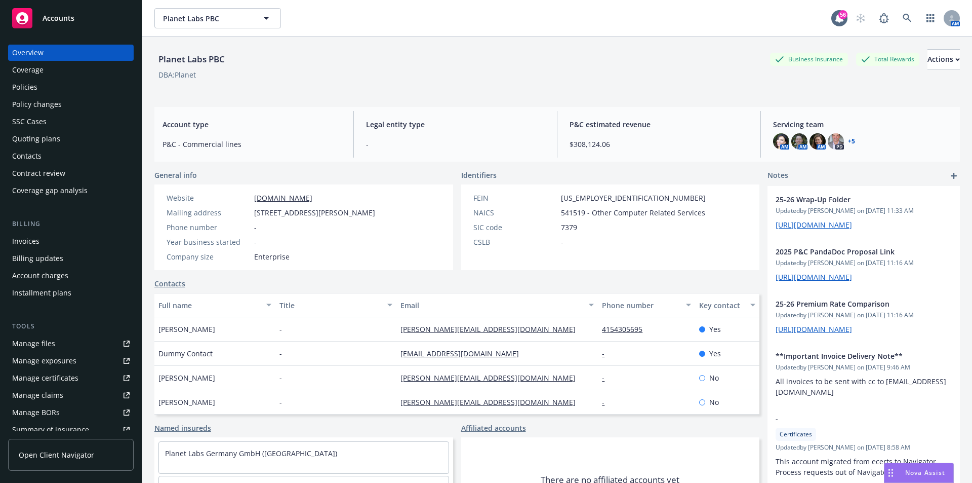
click at [30, 88] on div "Policies" at bounding box center [24, 87] width 25 height 16
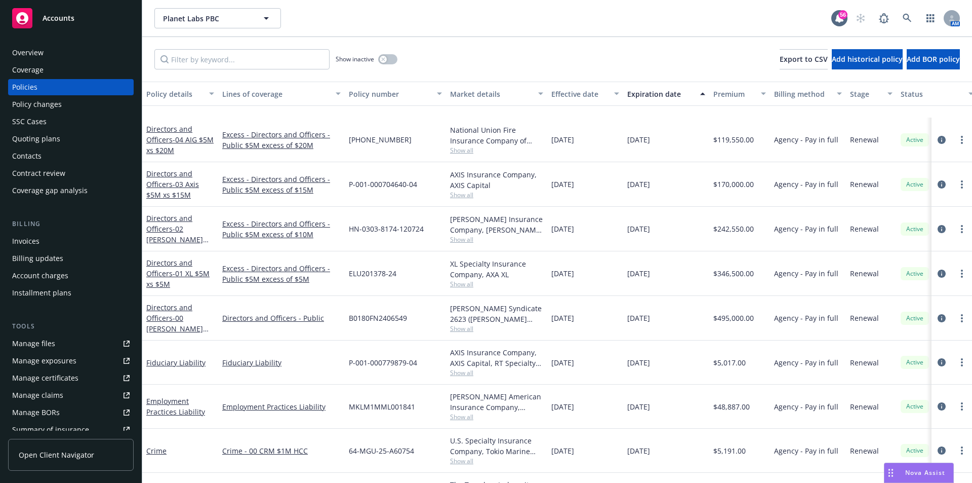
scroll to position [506, 0]
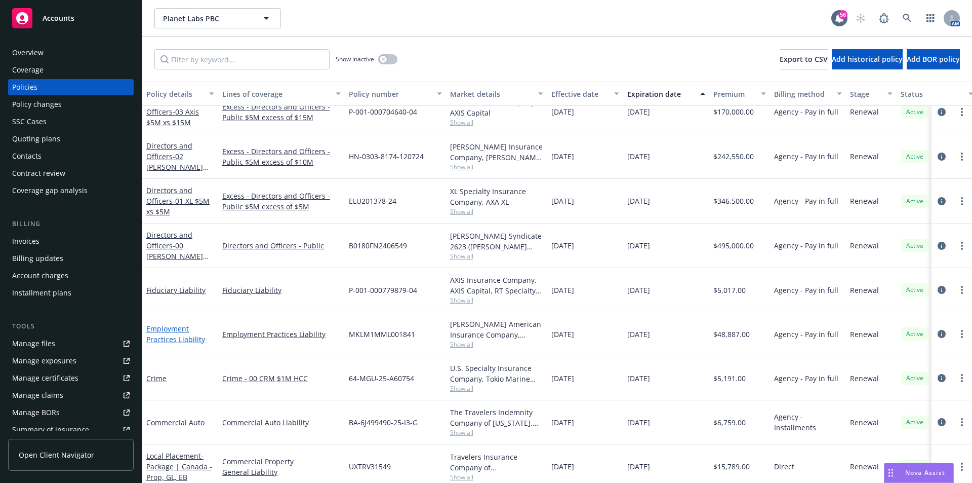
click at [169, 335] on link "Employment Practices Liability" at bounding box center [175, 334] width 59 height 20
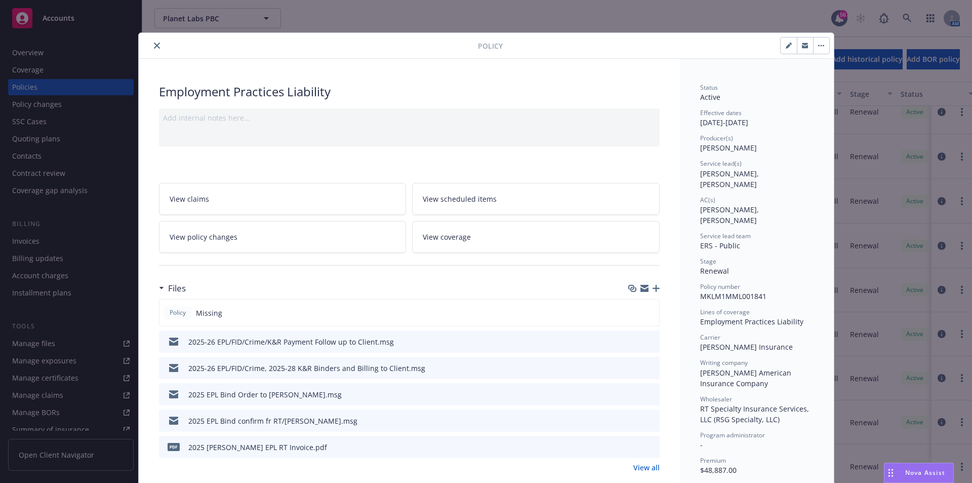
click at [151, 46] on button "close" at bounding box center [157, 46] width 12 height 12
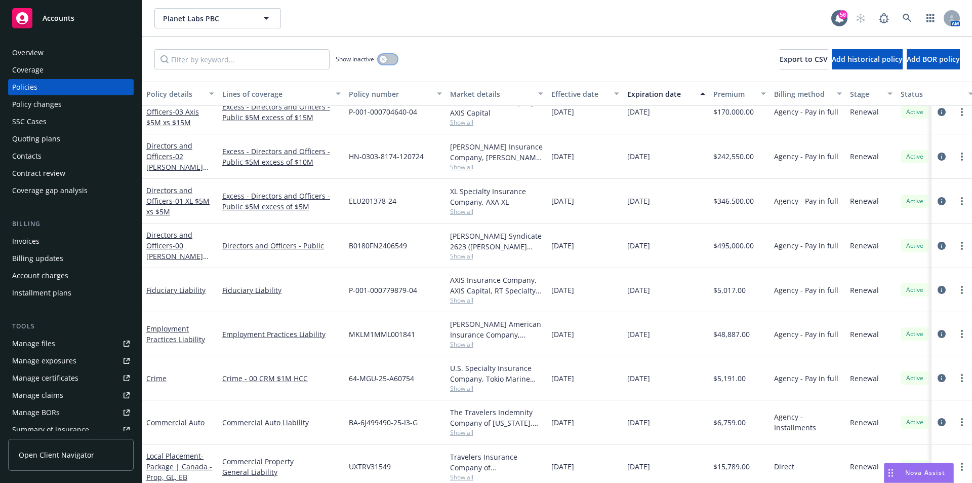
click at [386, 58] on div "button" at bounding box center [383, 59] width 7 height 7
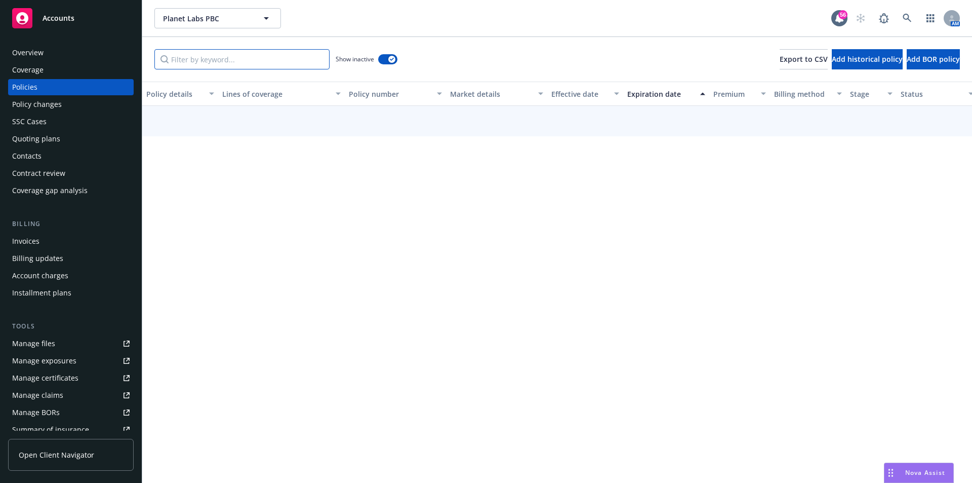
click at [252, 58] on input "Filter by keyword..." at bounding box center [241, 59] width 175 height 20
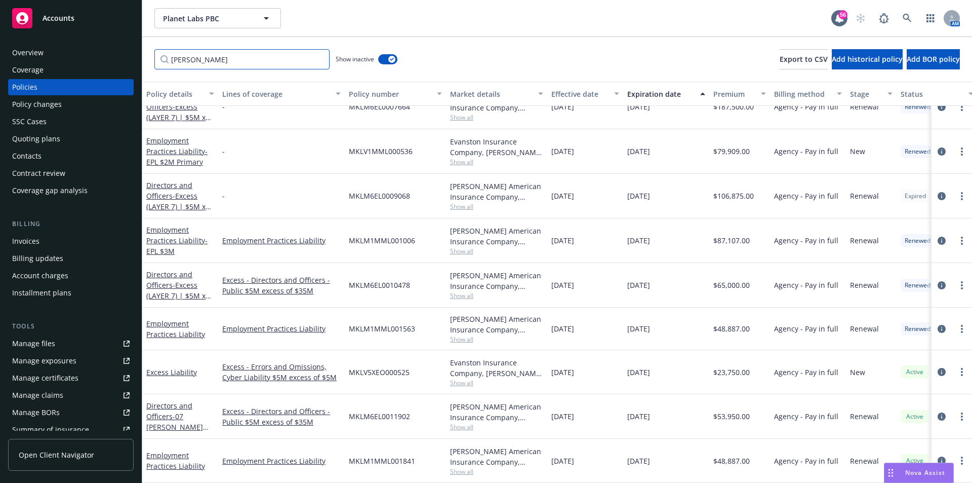
scroll to position [84, 0]
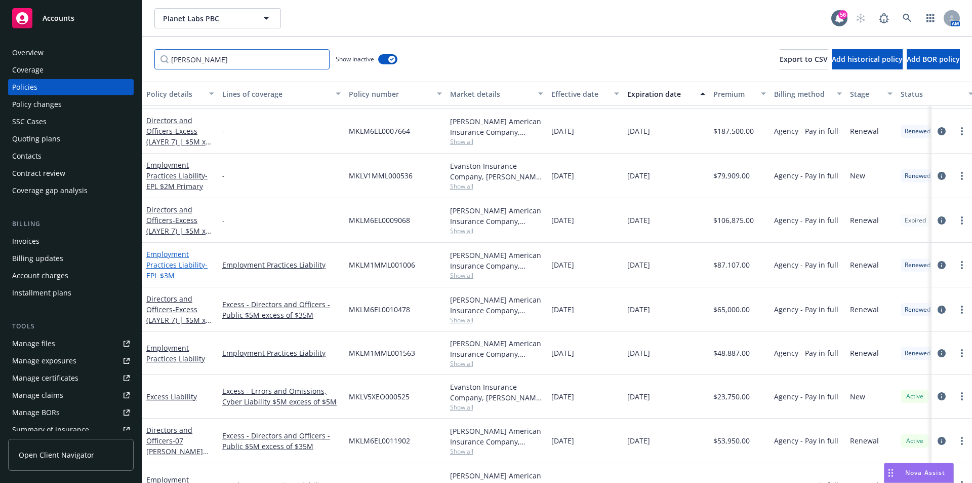
type input "markel"
click at [165, 260] on link "Employment Practices Liability - EPL $3M" at bounding box center [176, 264] width 61 height 31
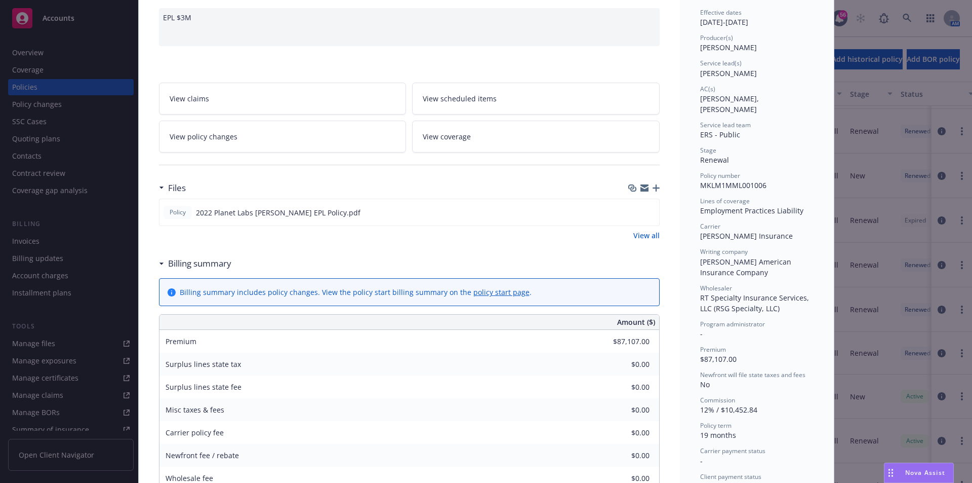
scroll to position [101, 0]
click at [647, 215] on button at bounding box center [650, 211] width 9 height 11
click at [646, 210] on icon "preview file" at bounding box center [649, 210] width 9 height 7
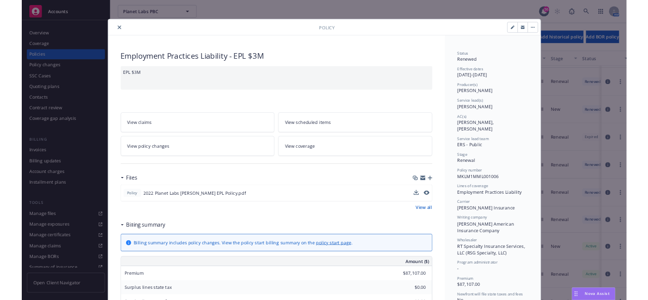
scroll to position [0, 0]
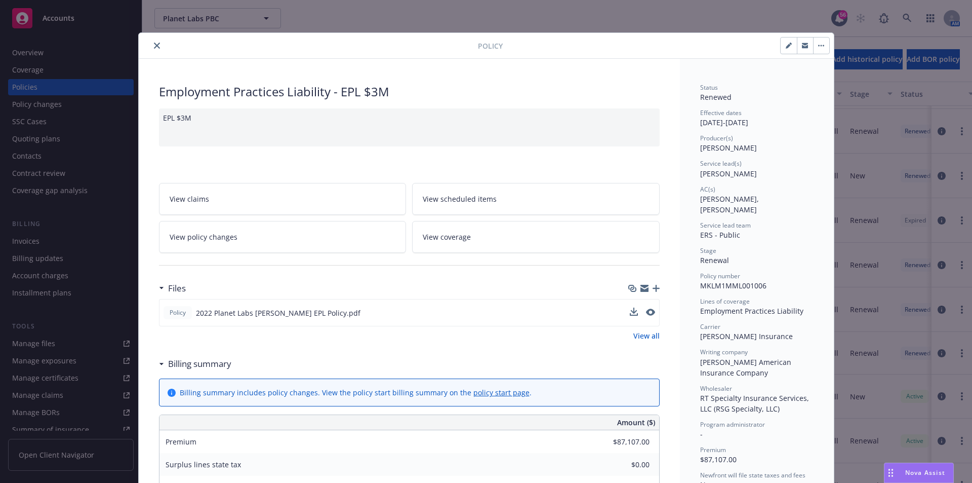
click at [154, 44] on icon "close" at bounding box center [157, 46] width 6 height 6
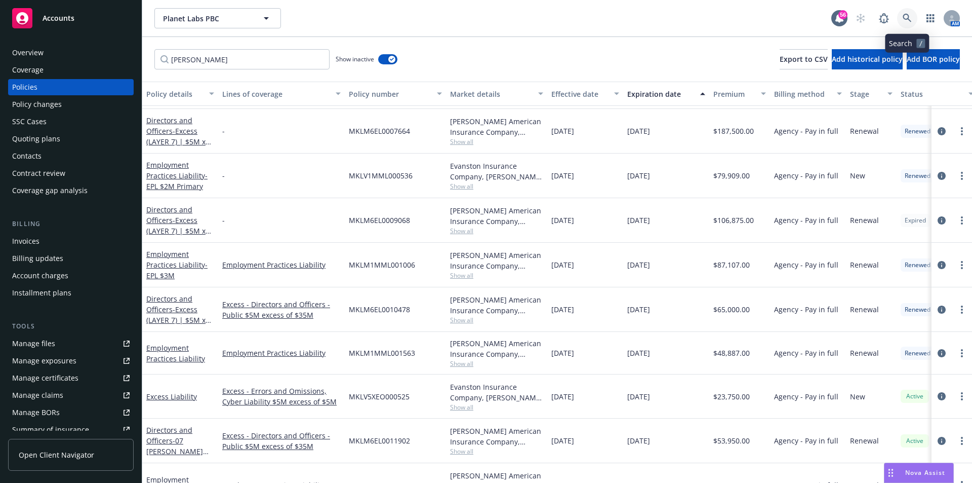
click at [914, 17] on link at bounding box center [907, 18] width 20 height 20
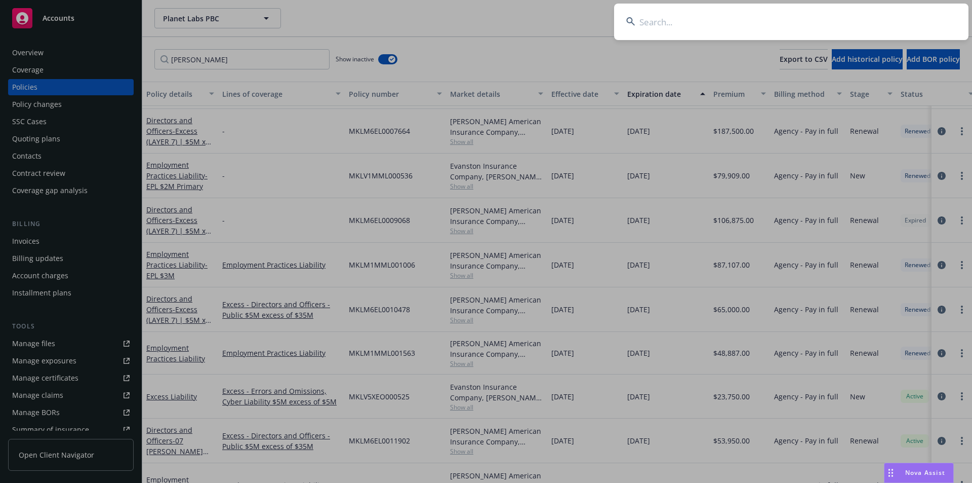
click at [750, 20] on input at bounding box center [791, 22] width 355 height 36
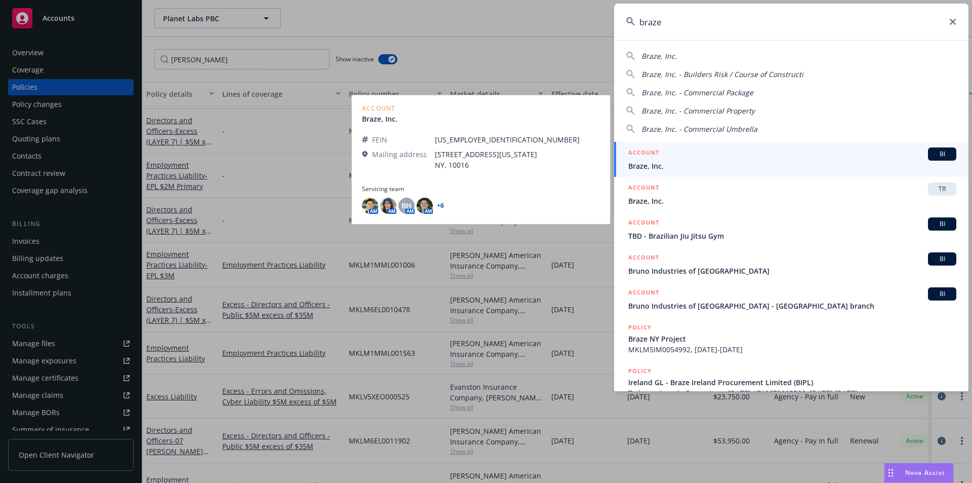
type input "braze"
click at [686, 161] on span "Braze, Inc." at bounding box center [792, 166] width 328 height 11
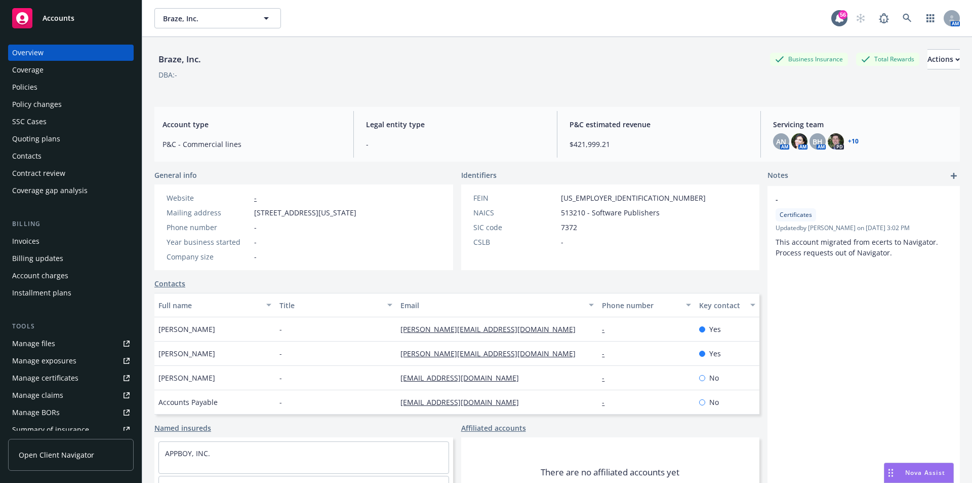
click at [21, 89] on div "Policies" at bounding box center [24, 87] width 25 height 16
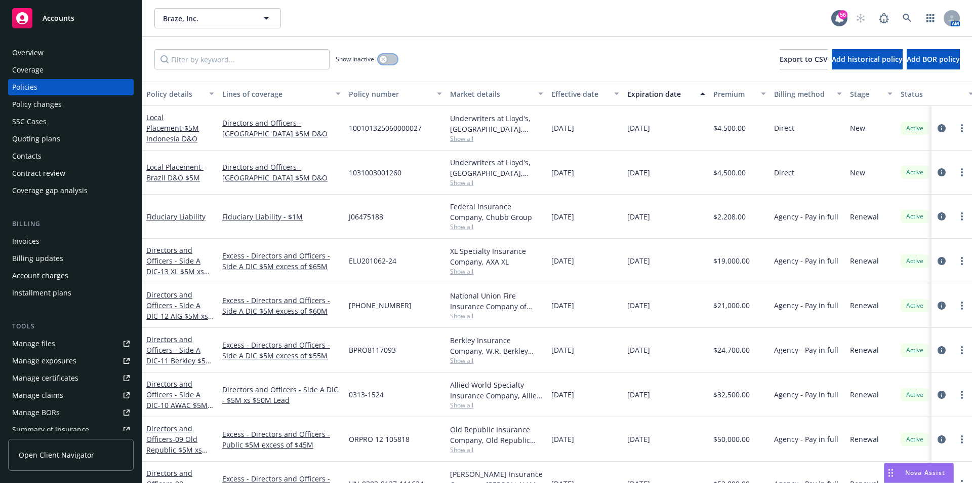
click at [390, 59] on button "button" at bounding box center [387, 59] width 19 height 10
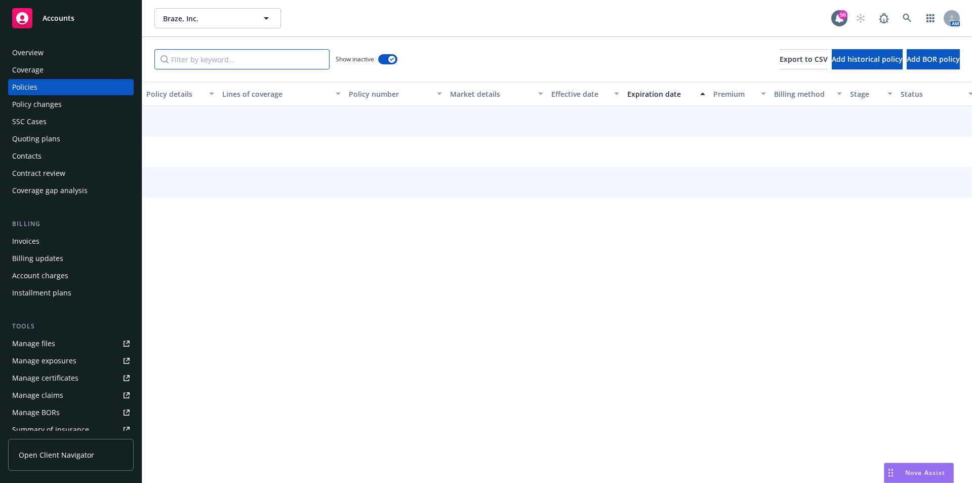
click at [263, 58] on input "Filter by keyword..." at bounding box center [241, 59] width 175 height 20
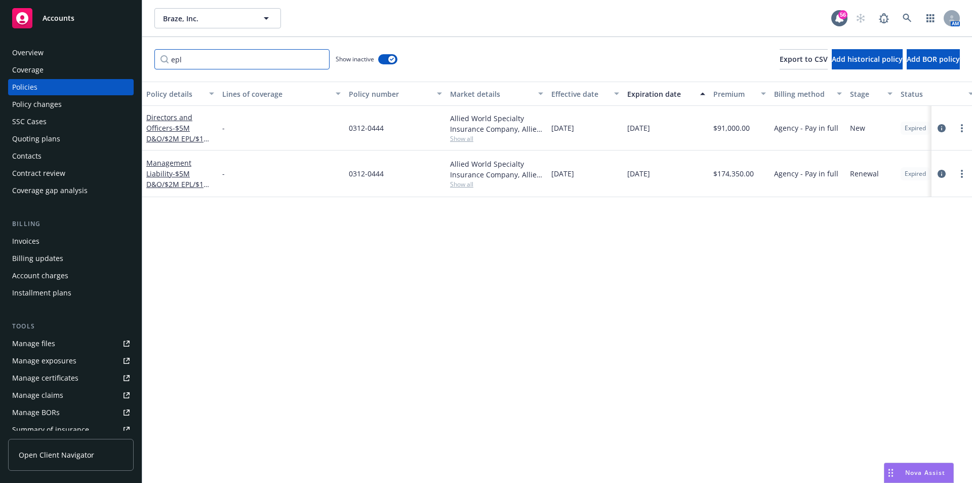
drag, startPoint x: 200, startPoint y: 57, endPoint x: 166, endPoint y: 63, distance: 34.5
click at [166, 63] on input "epl" at bounding box center [241, 59] width 175 height 20
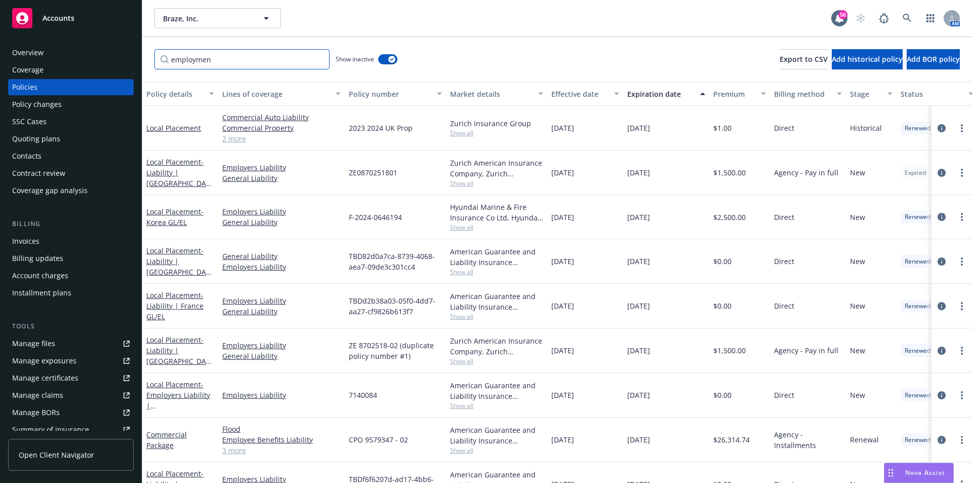
type input "employment"
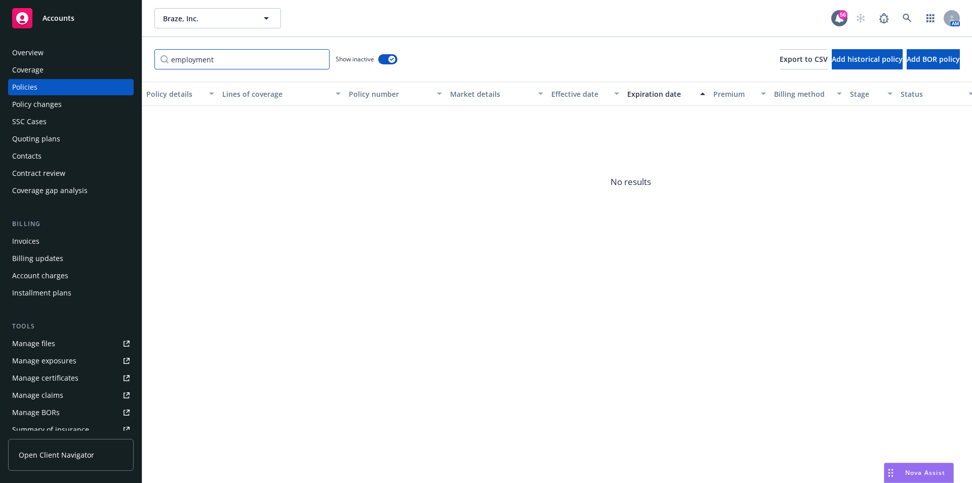
click at [322, 62] on input "employment" at bounding box center [241, 59] width 175 height 20
click at [316, 57] on input "employment" at bounding box center [241, 59] width 175 height 20
click at [319, 58] on input "employment" at bounding box center [241, 59] width 175 height 20
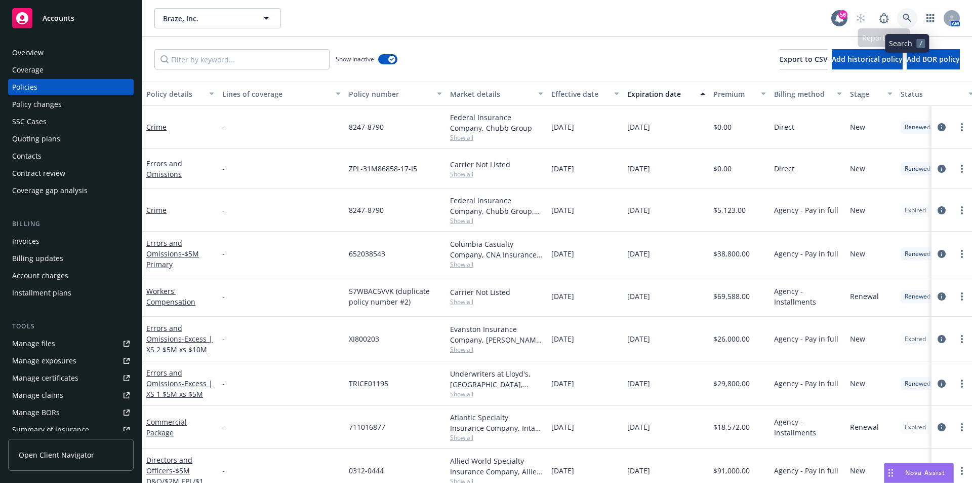
click at [906, 15] on icon at bounding box center [907, 18] width 9 height 9
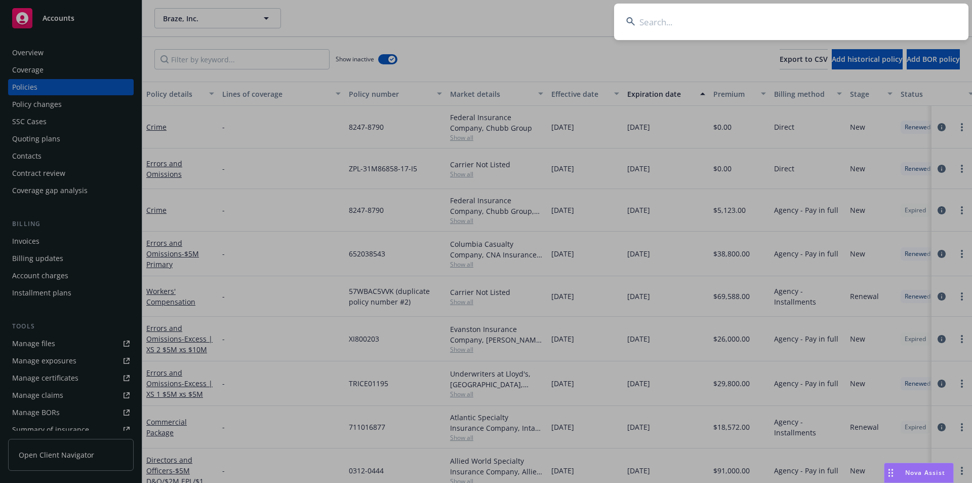
click at [730, 20] on input at bounding box center [791, 22] width 355 height 36
click at [902, 469] on div "Nova Assist" at bounding box center [925, 472] width 56 height 9
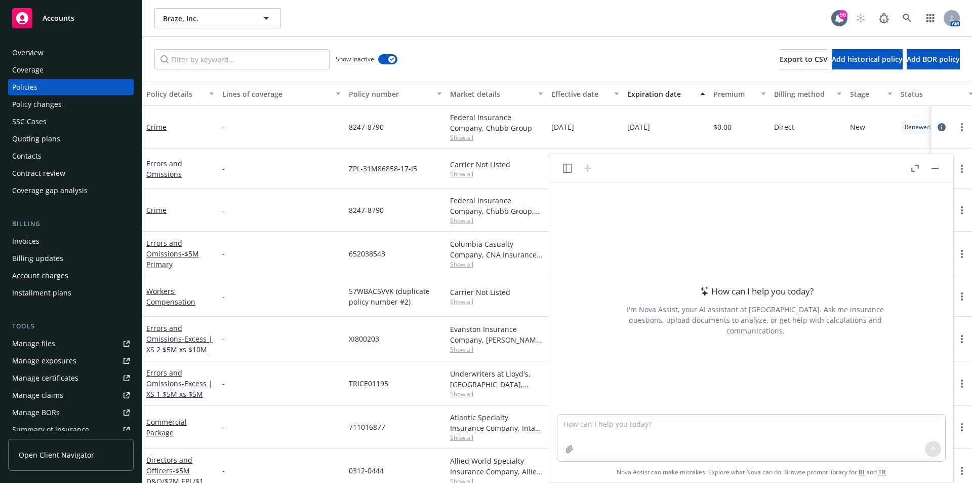
click at [932, 164] on button "button" at bounding box center [935, 168] width 12 height 12
